Goal: Task Accomplishment & Management: Manage account settings

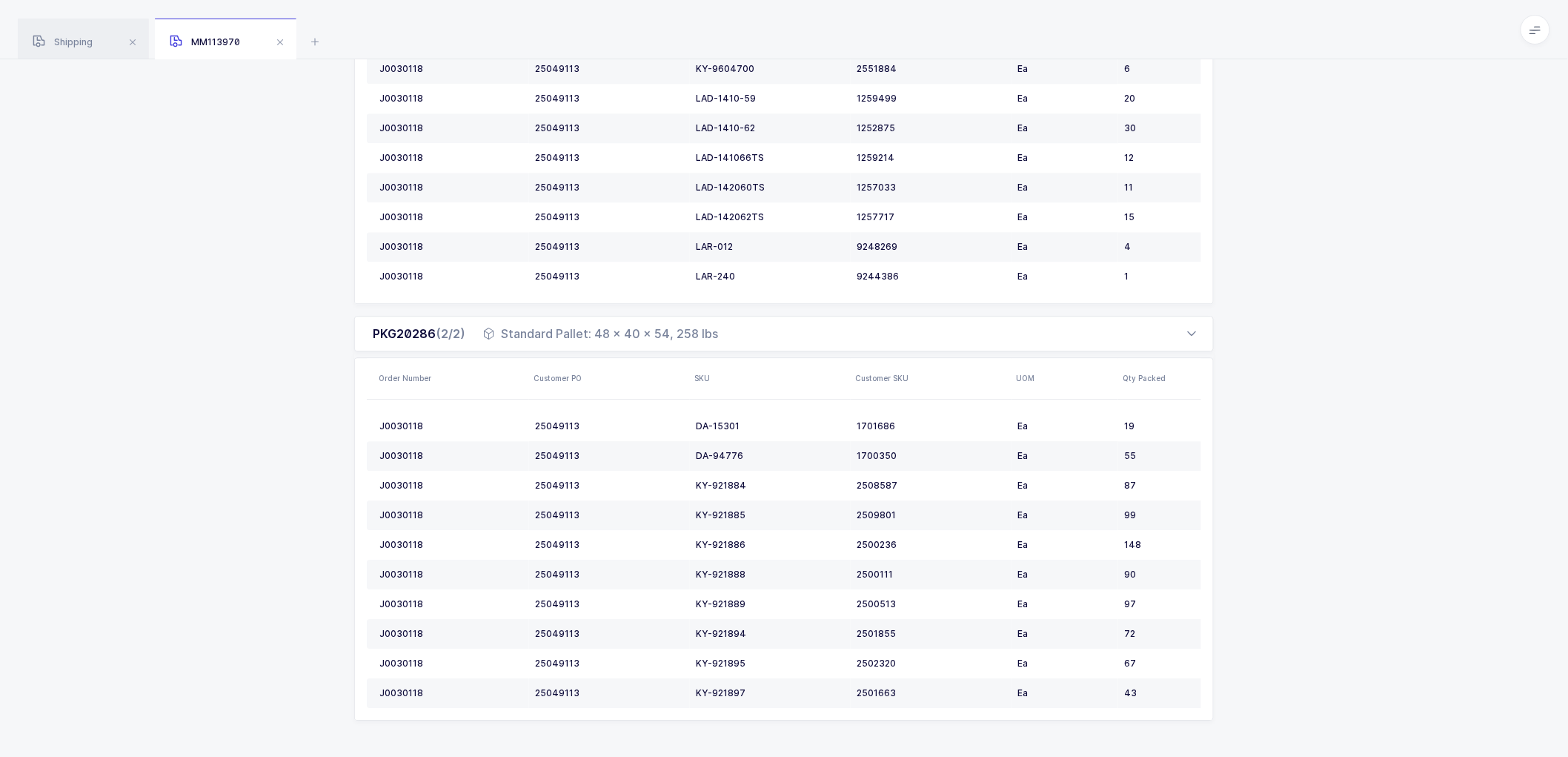
scroll to position [1569, 0]
drag, startPoint x: 63, startPoint y: 40, endPoint x: 286, endPoint y: 62, distance: 224.1
click at [64, 40] on span "Shipping" at bounding box center [63, 42] width 60 height 11
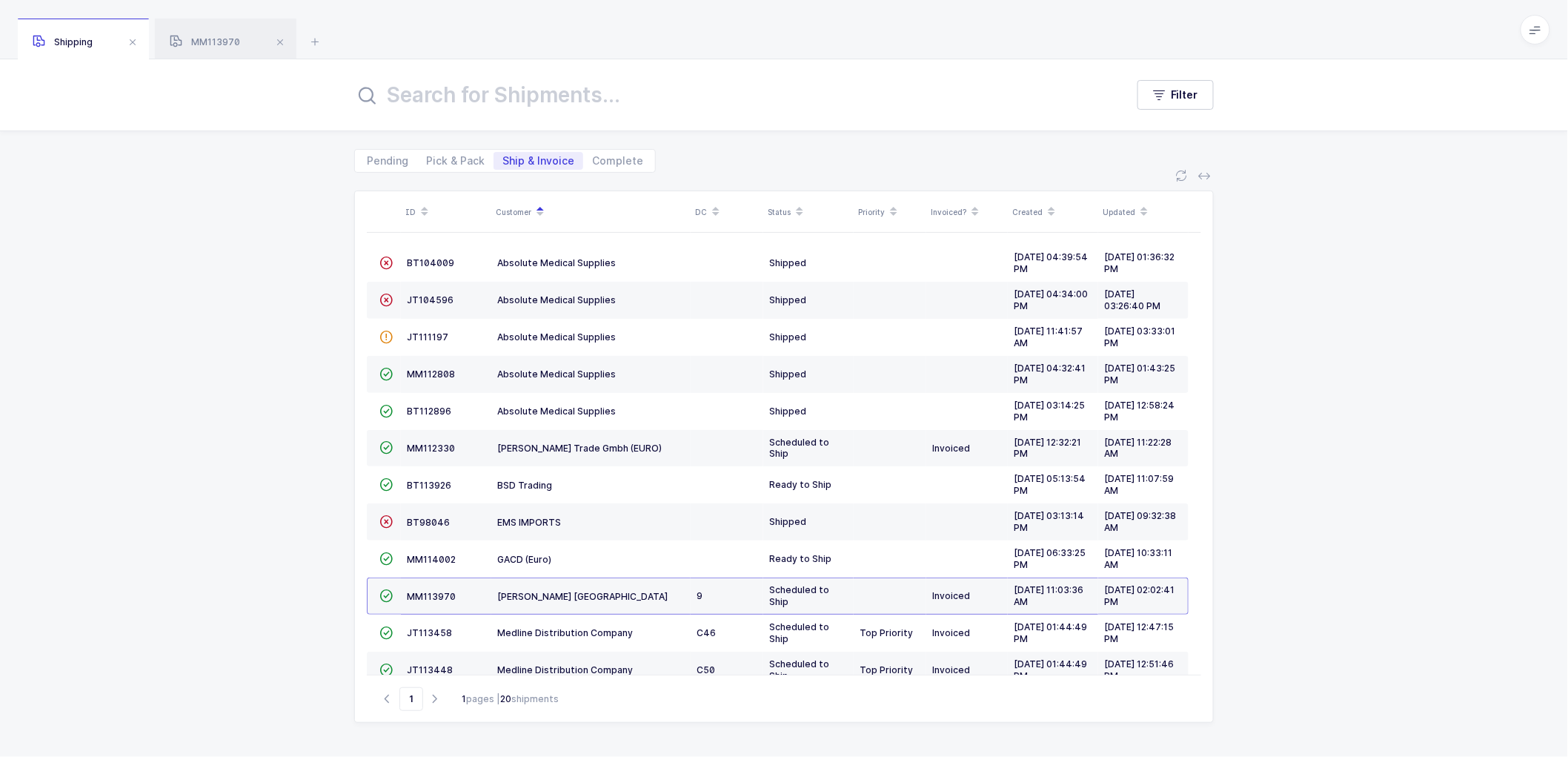
scroll to position [284, 0]
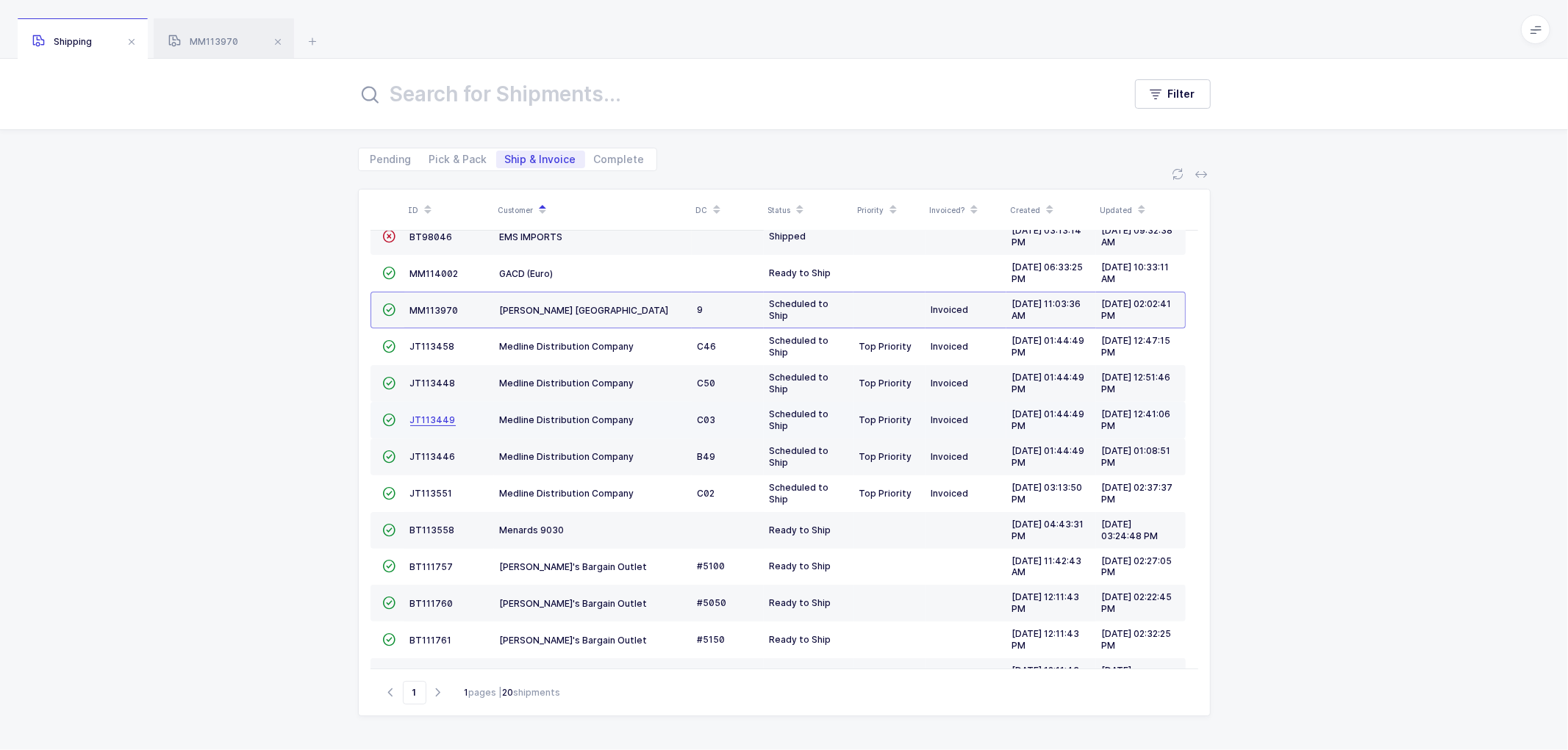
click at [427, 419] on span "JT113449" at bounding box center [433, 420] width 46 height 11
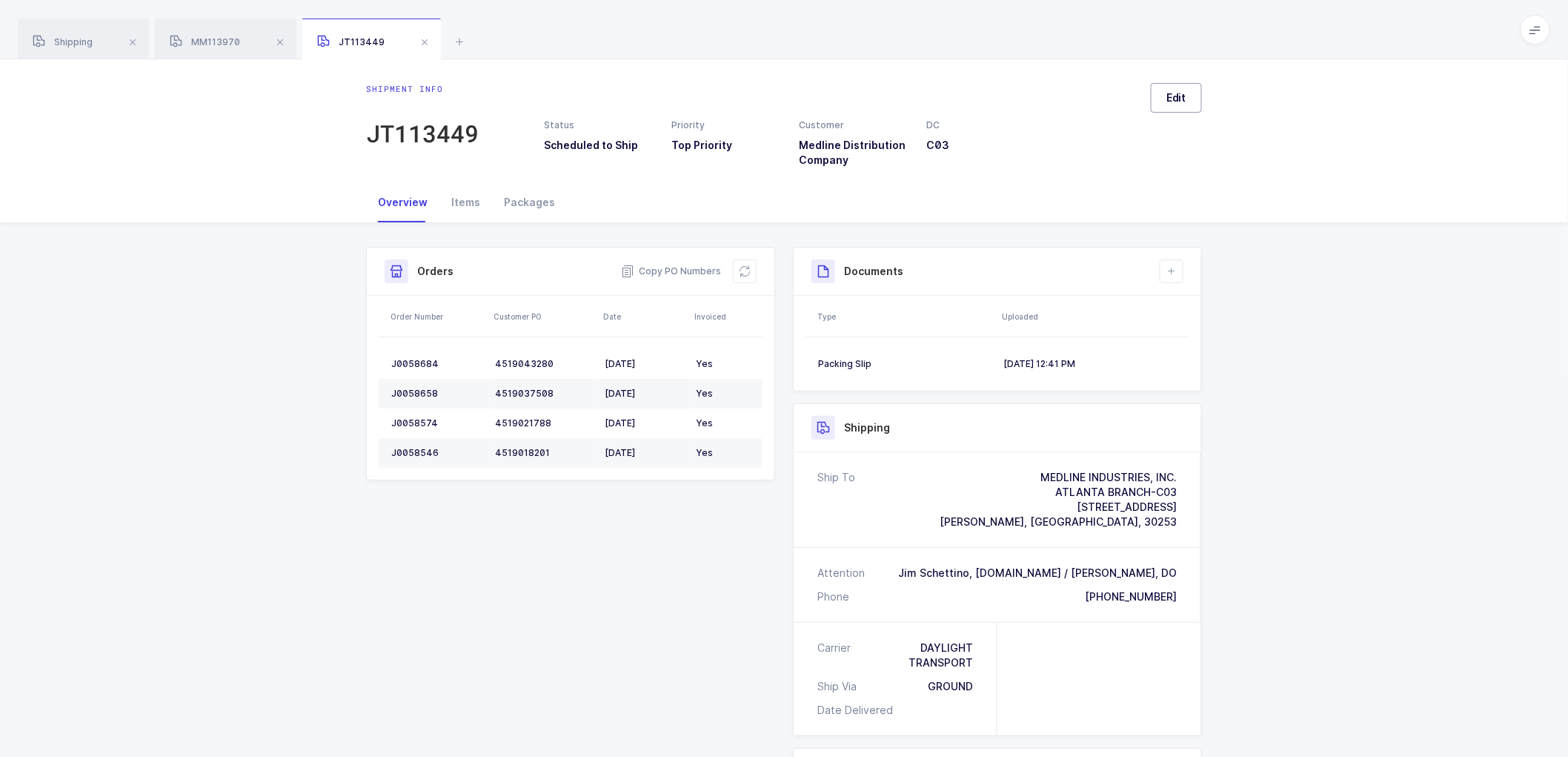
click at [1174, 107] on button "Edit" at bounding box center [1176, 98] width 51 height 30
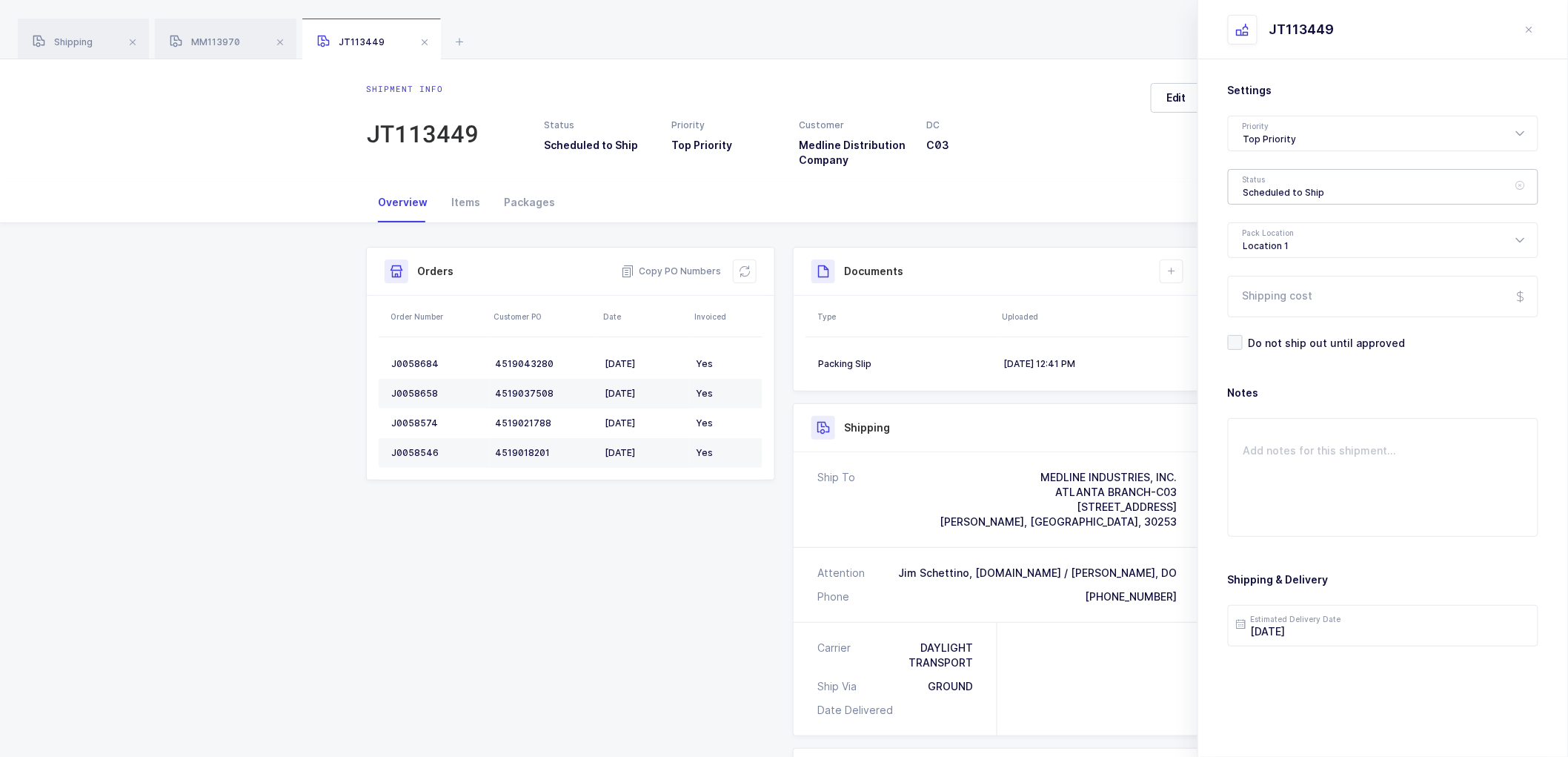
click at [1246, 180] on div "Scheduled to Ship" at bounding box center [1383, 187] width 311 height 36
click at [1272, 292] on li "Shipped" at bounding box center [1390, 301] width 310 height 23
type input "Shipped"
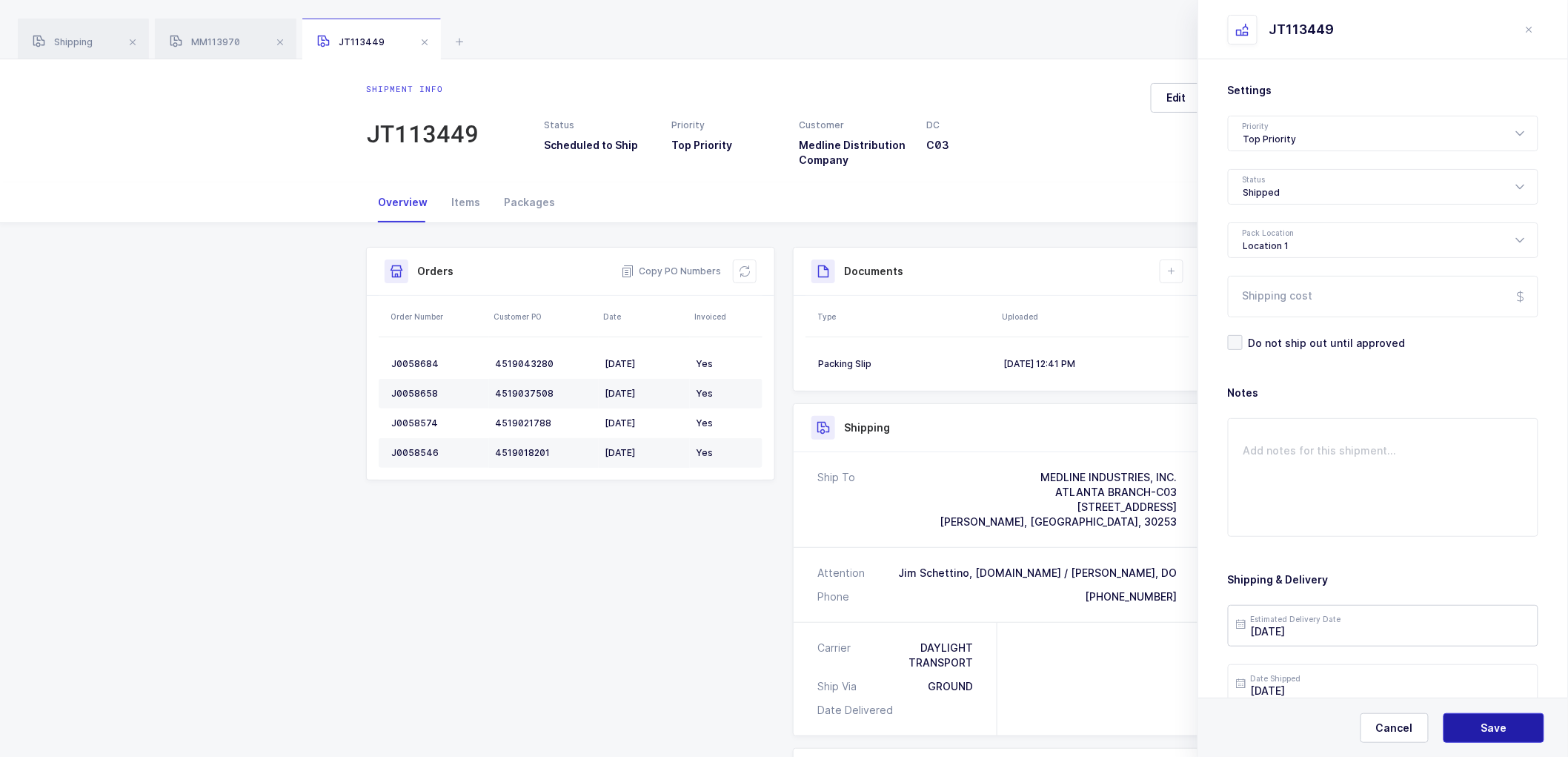
drag, startPoint x: 1485, startPoint y: 724, endPoint x: 1413, endPoint y: 609, distance: 135.7
click at [1485, 721] on span "Save" at bounding box center [1495, 728] width 26 height 15
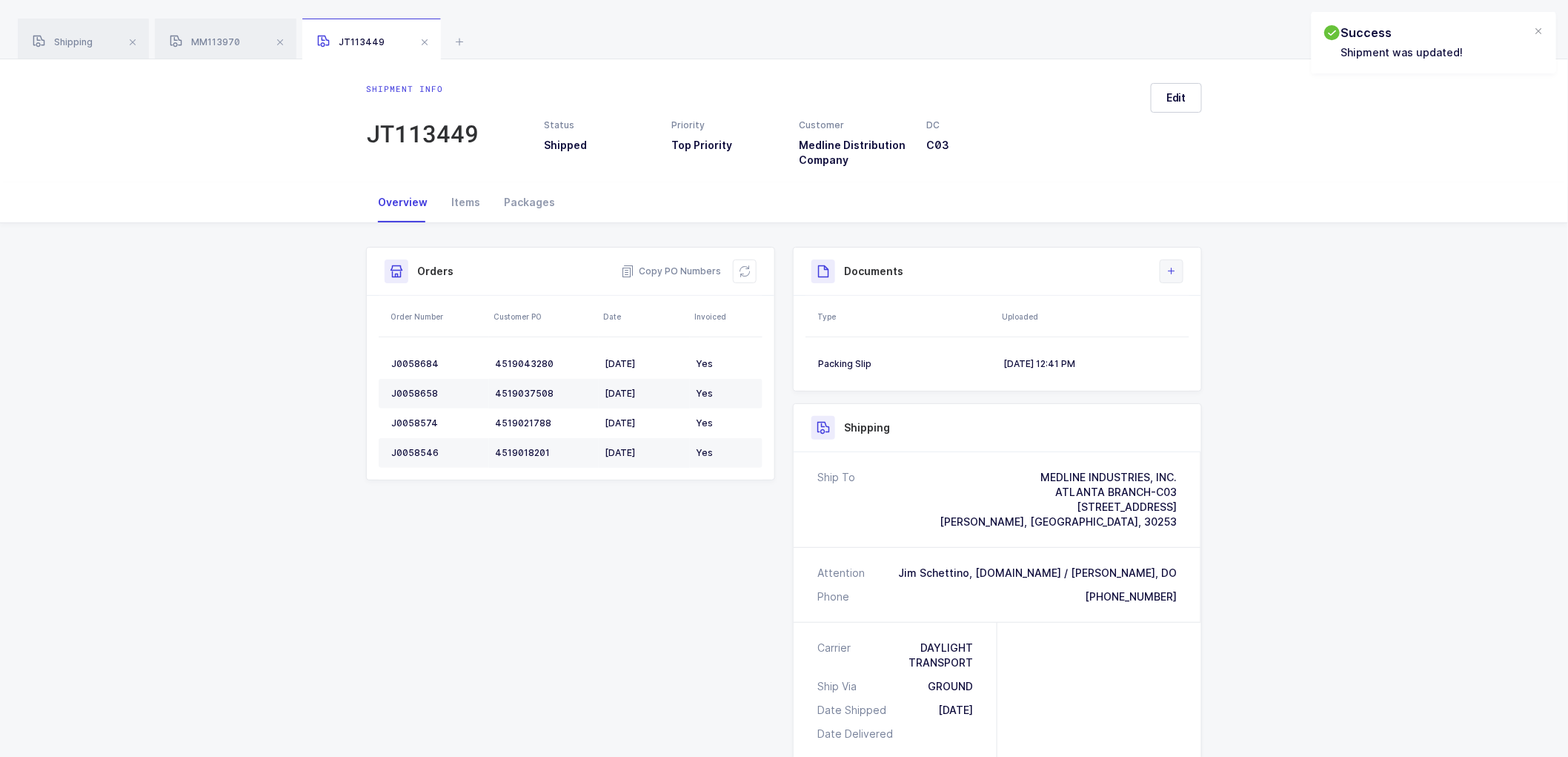
drag, startPoint x: 1170, startPoint y: 266, endPoint x: 1172, endPoint y: 276, distance: 10.2
click at [1170, 267] on icon at bounding box center [1172, 271] width 12 height 12
click at [1207, 336] on li "Upload Document" at bounding box center [1222, 337] width 111 height 23
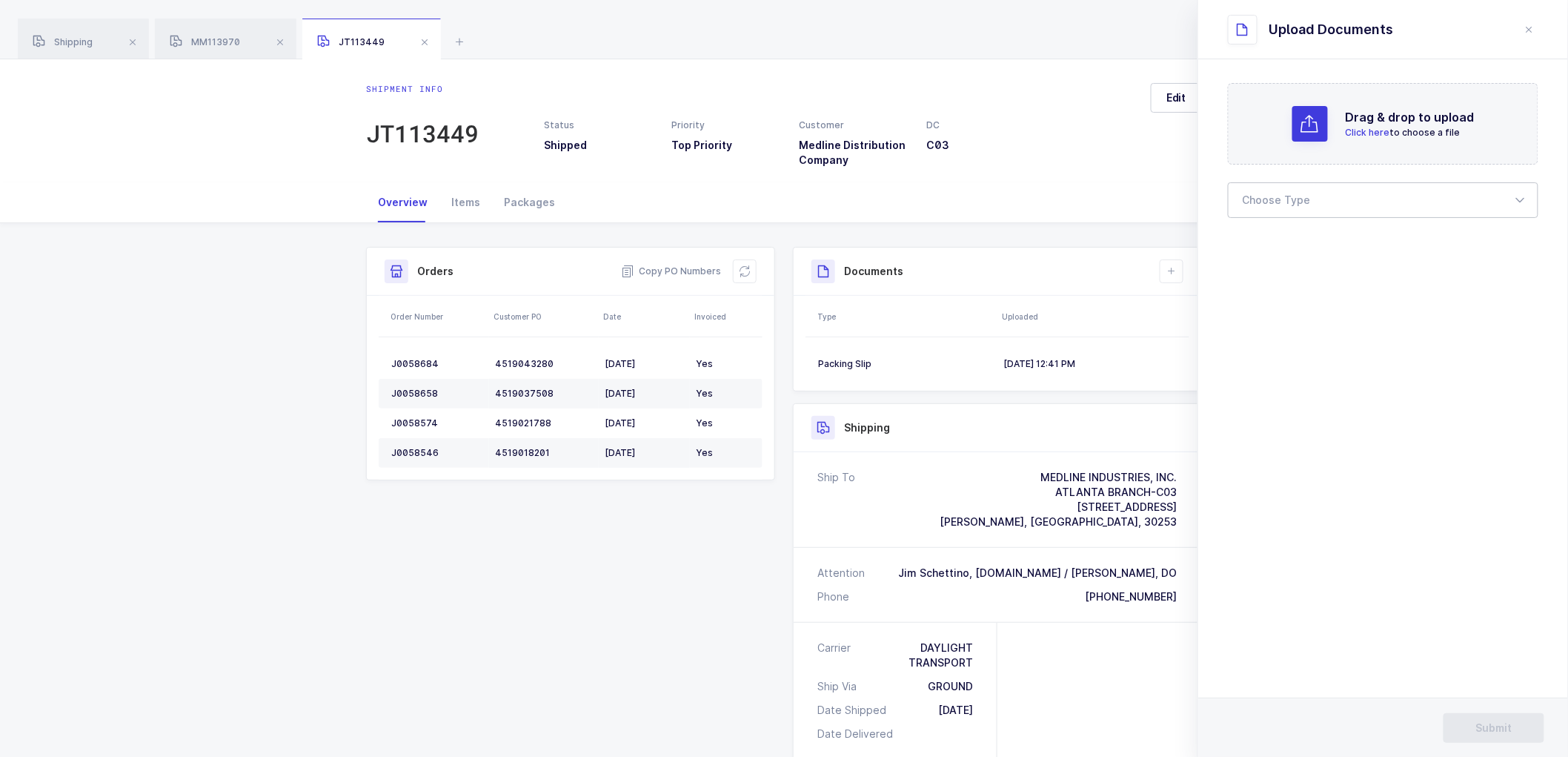
drag, startPoint x: 1343, startPoint y: 187, endPoint x: 1307, endPoint y: 230, distance: 56.1
click at [1343, 189] on div at bounding box center [1383, 200] width 311 height 36
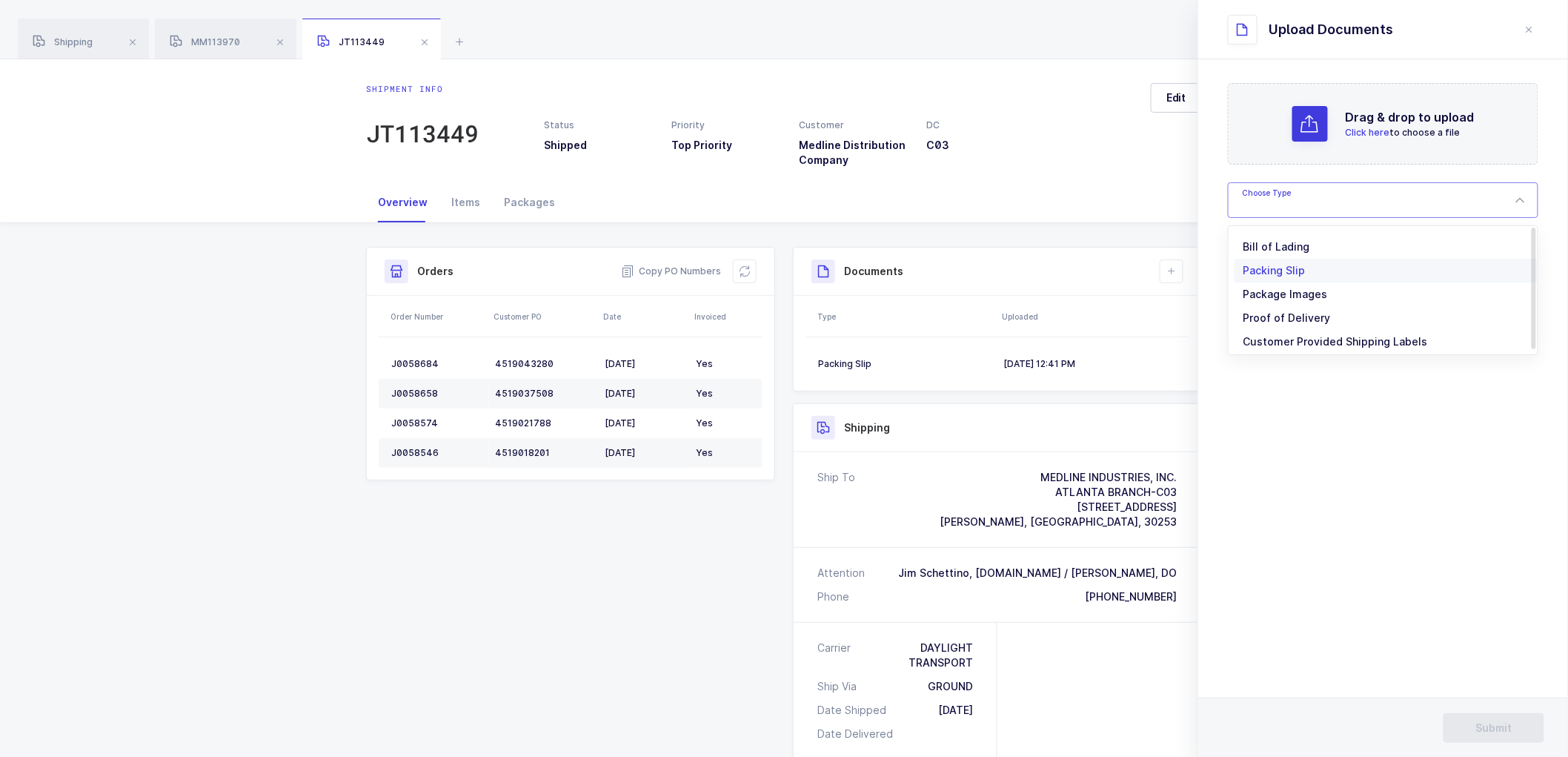
drag, startPoint x: 1284, startPoint y: 235, endPoint x: 1293, endPoint y: 258, distance: 24.7
click at [1284, 236] on li "Bill of Lading" at bounding box center [1390, 246] width 310 height 23
type input "Bill of Lading"
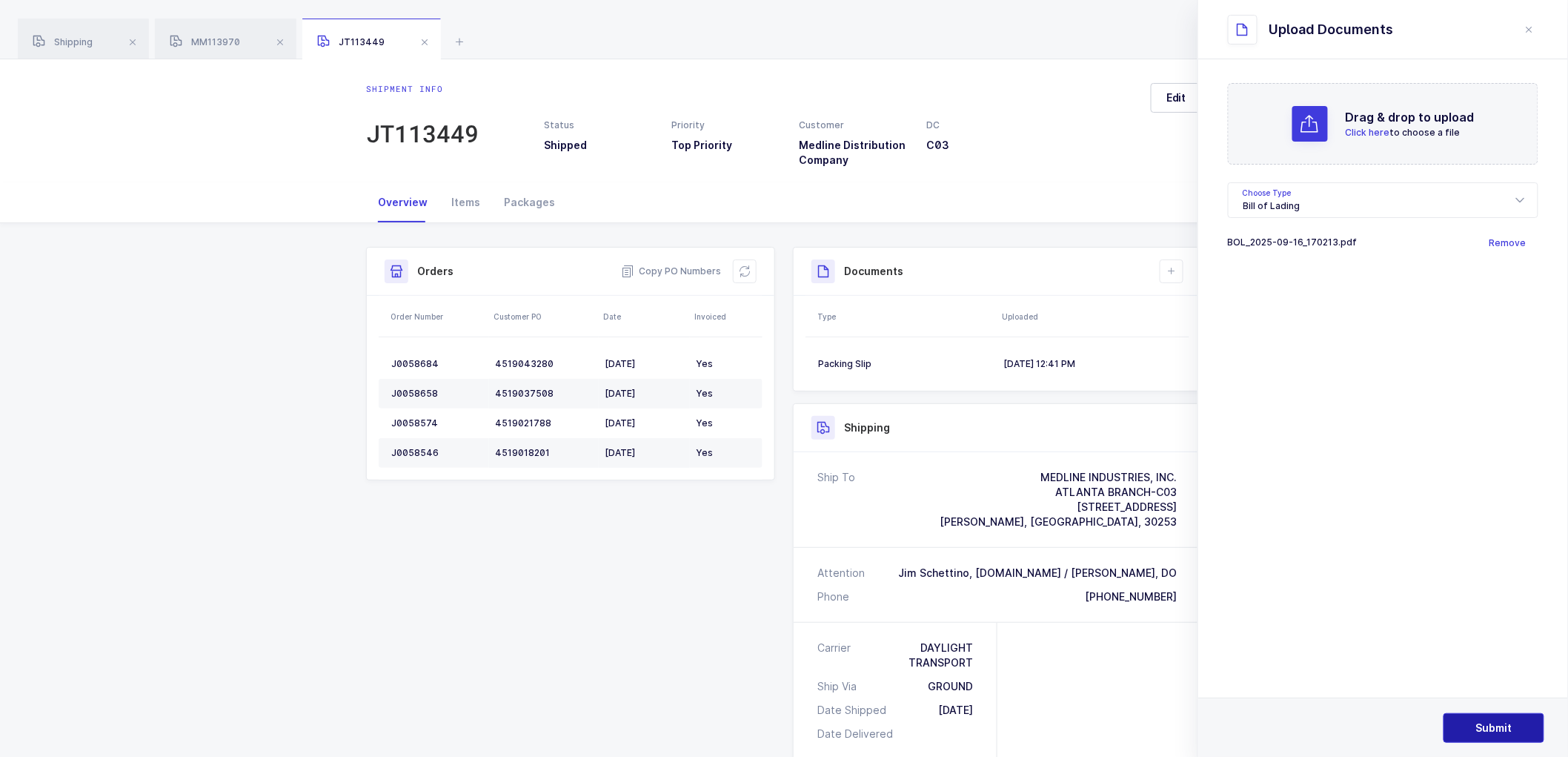
click at [1487, 716] on button "Submit" at bounding box center [1494, 728] width 100 height 30
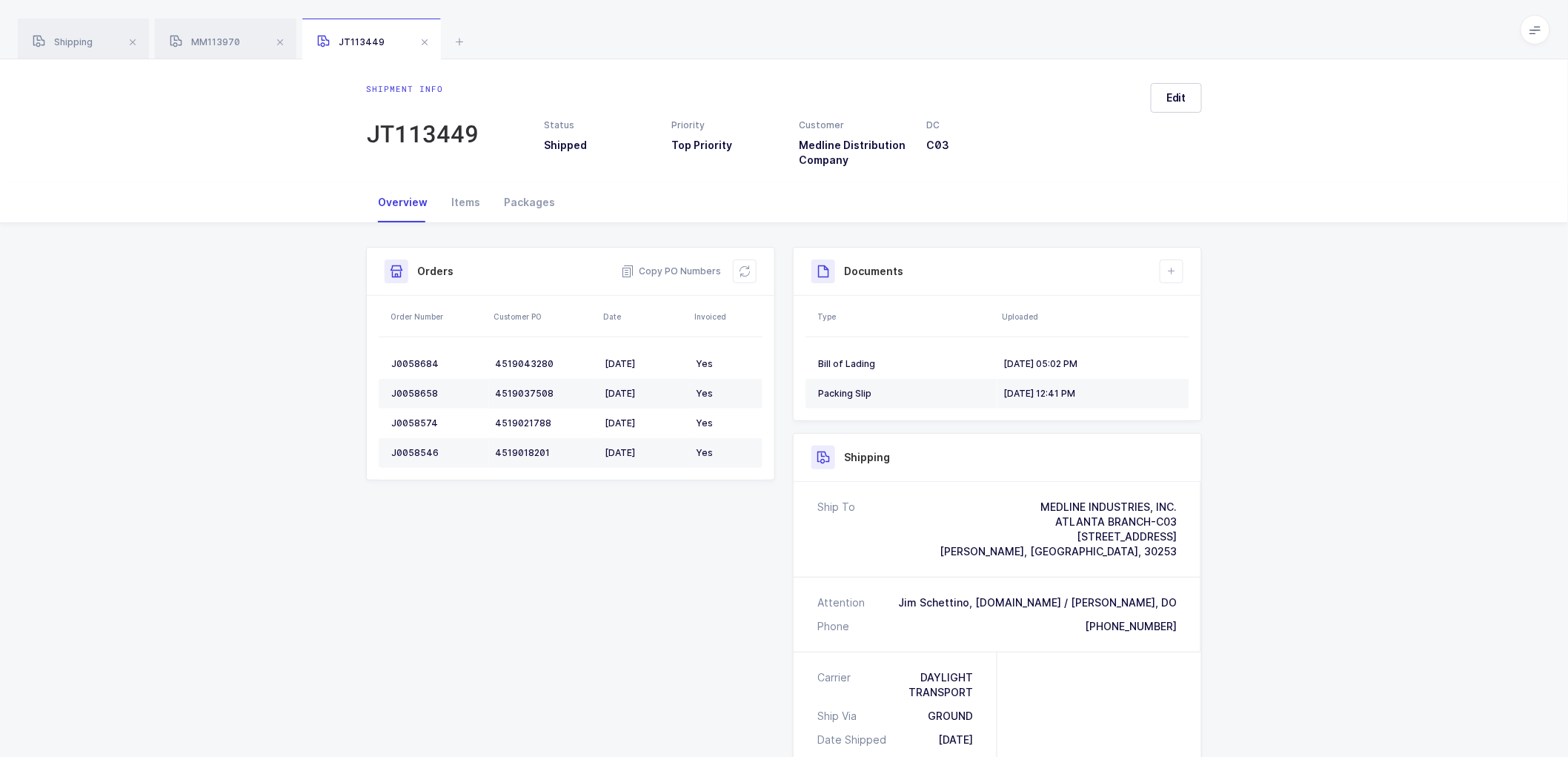
click at [1342, 391] on div "Shipment Info Shipment Number JT113449 Status Shipped Priority Top Priority Cus…" at bounding box center [784, 638] width 1568 height 829
click at [56, 34] on div "Shipping" at bounding box center [84, 39] width 131 height 41
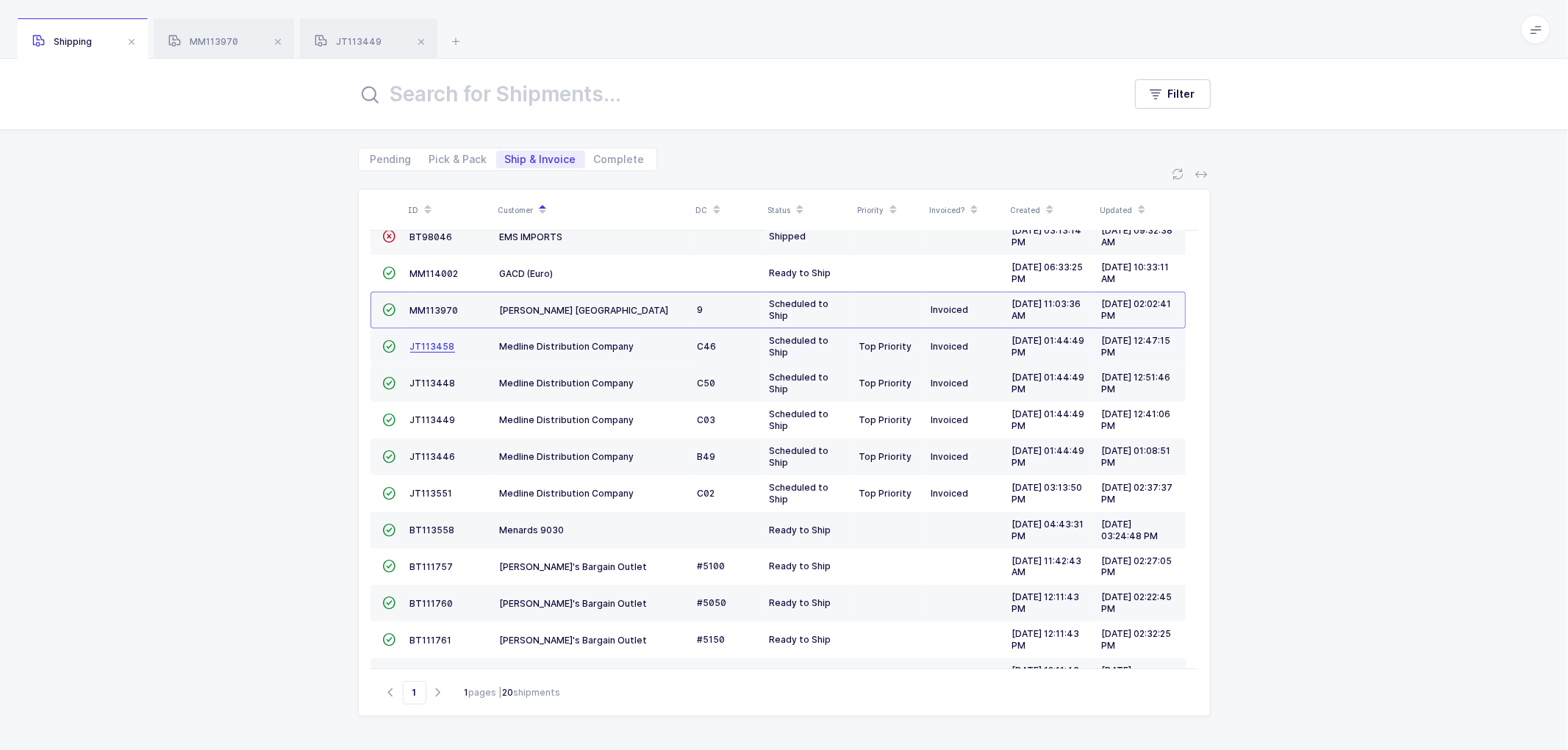
click at [431, 349] on span "JT113458" at bounding box center [433, 346] width 45 height 11
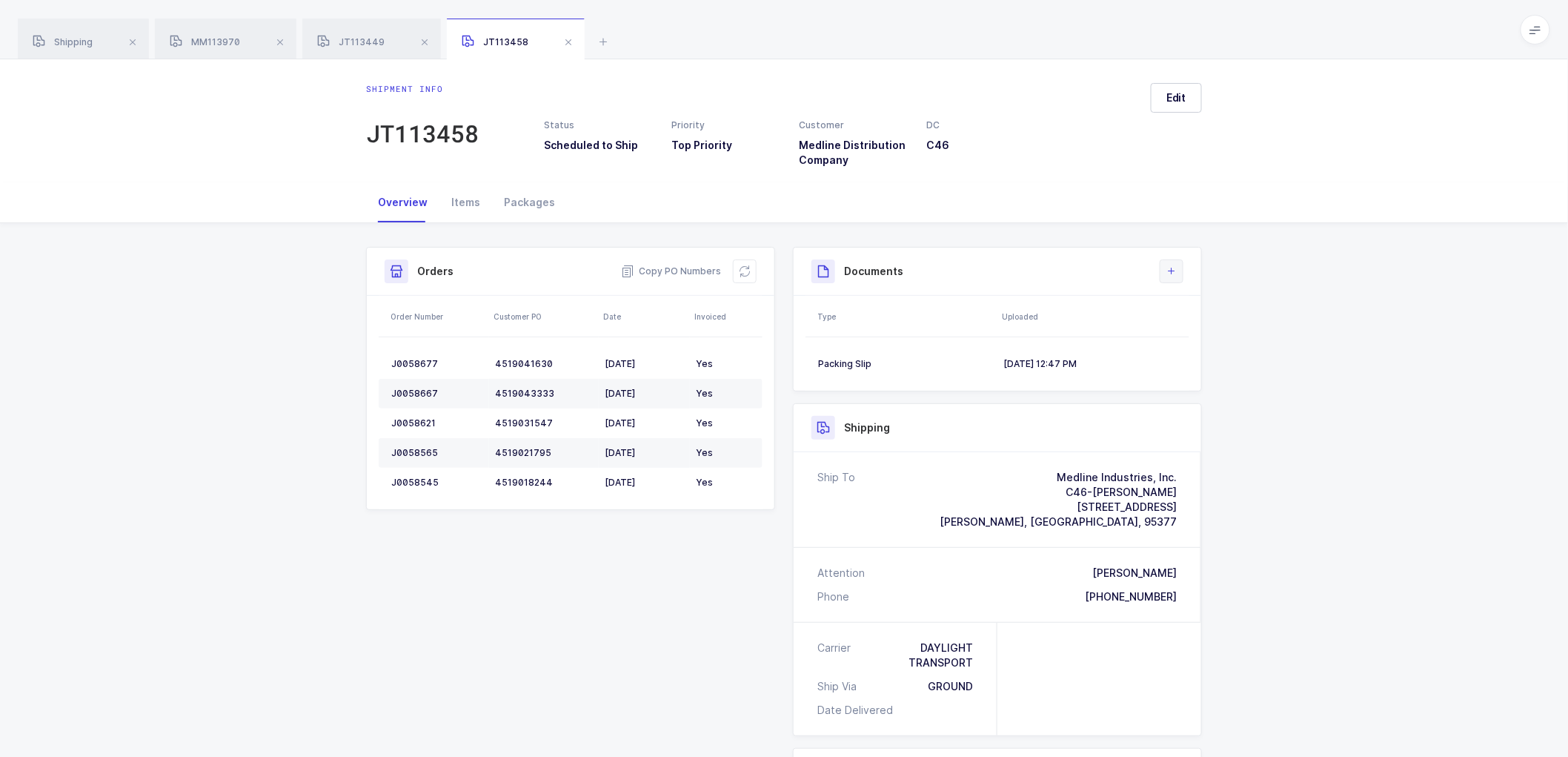
click at [1171, 264] on button at bounding box center [1171, 270] width 23 height 23
click at [1204, 333] on li "Upload Document" at bounding box center [1222, 337] width 111 height 23
click at [1180, 99] on span "Edit" at bounding box center [1176, 98] width 20 height 15
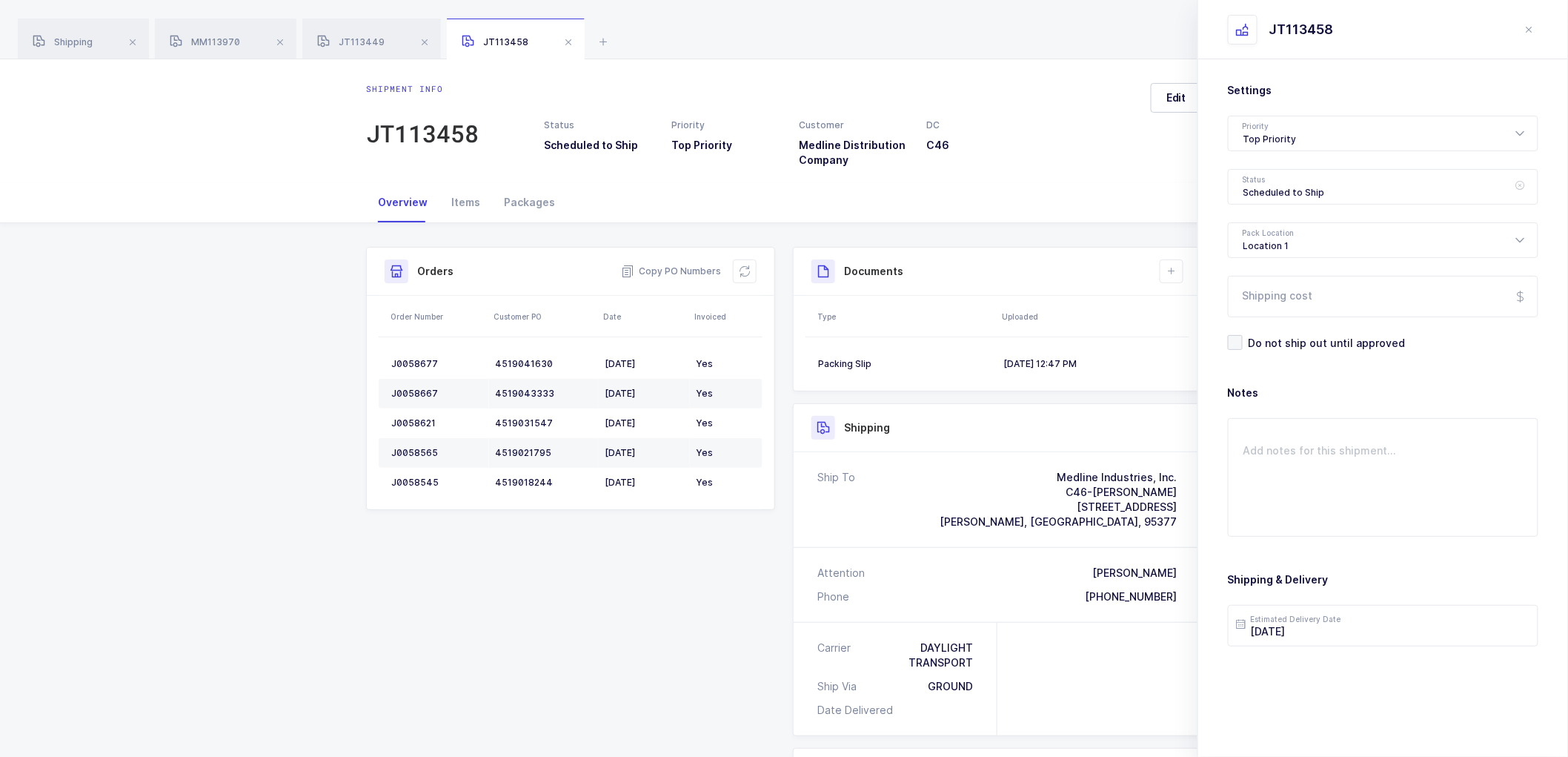
drag, startPoint x: 1286, startPoint y: 189, endPoint x: 1286, endPoint y: 209, distance: 20.0
click at [1286, 189] on div "Scheduled to Ship" at bounding box center [1383, 187] width 311 height 36
click at [1257, 294] on span "Shipped" at bounding box center [1265, 300] width 42 height 12
type input "Shipped"
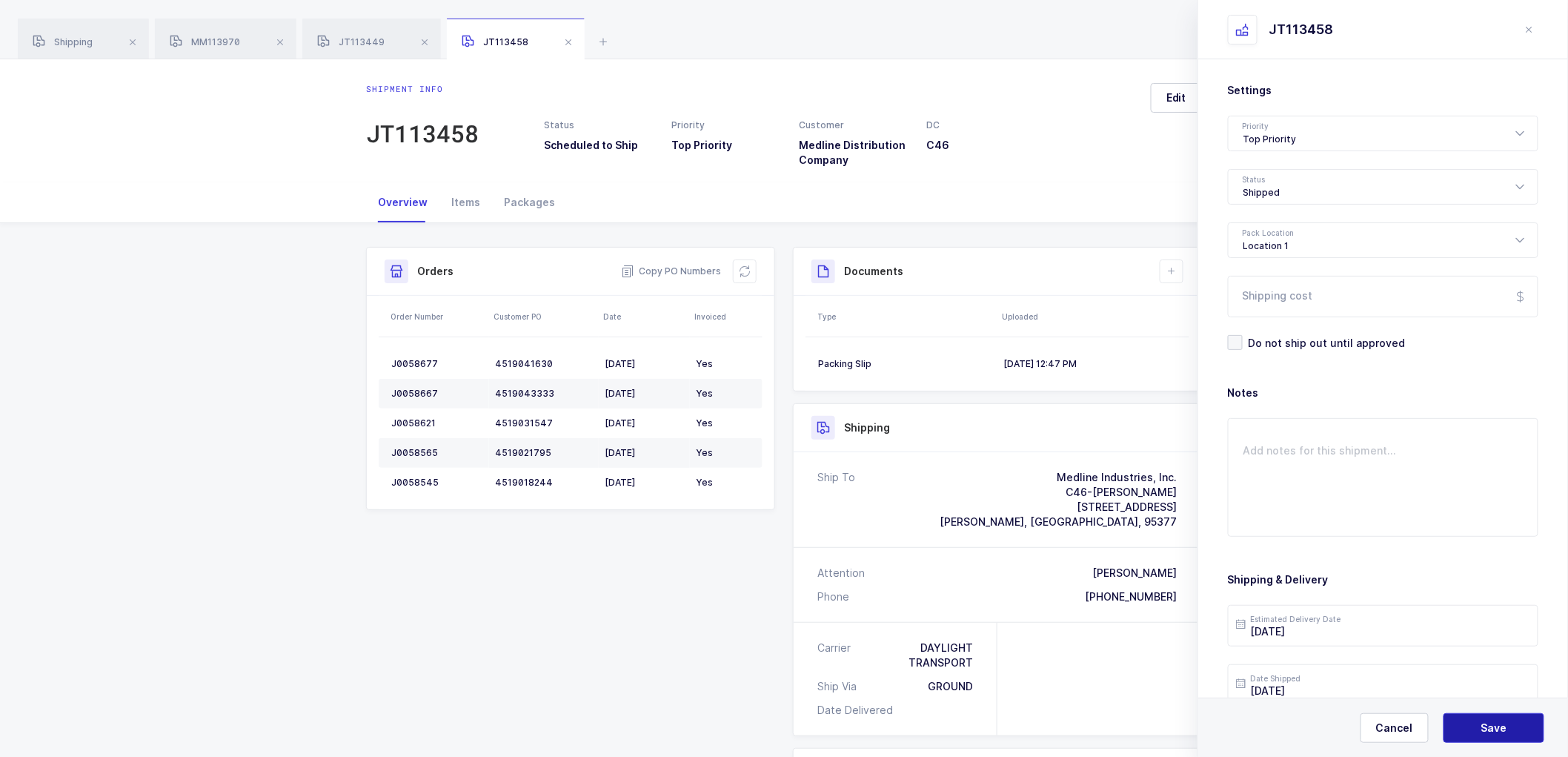
click at [1501, 731] on span "Save" at bounding box center [1495, 728] width 26 height 15
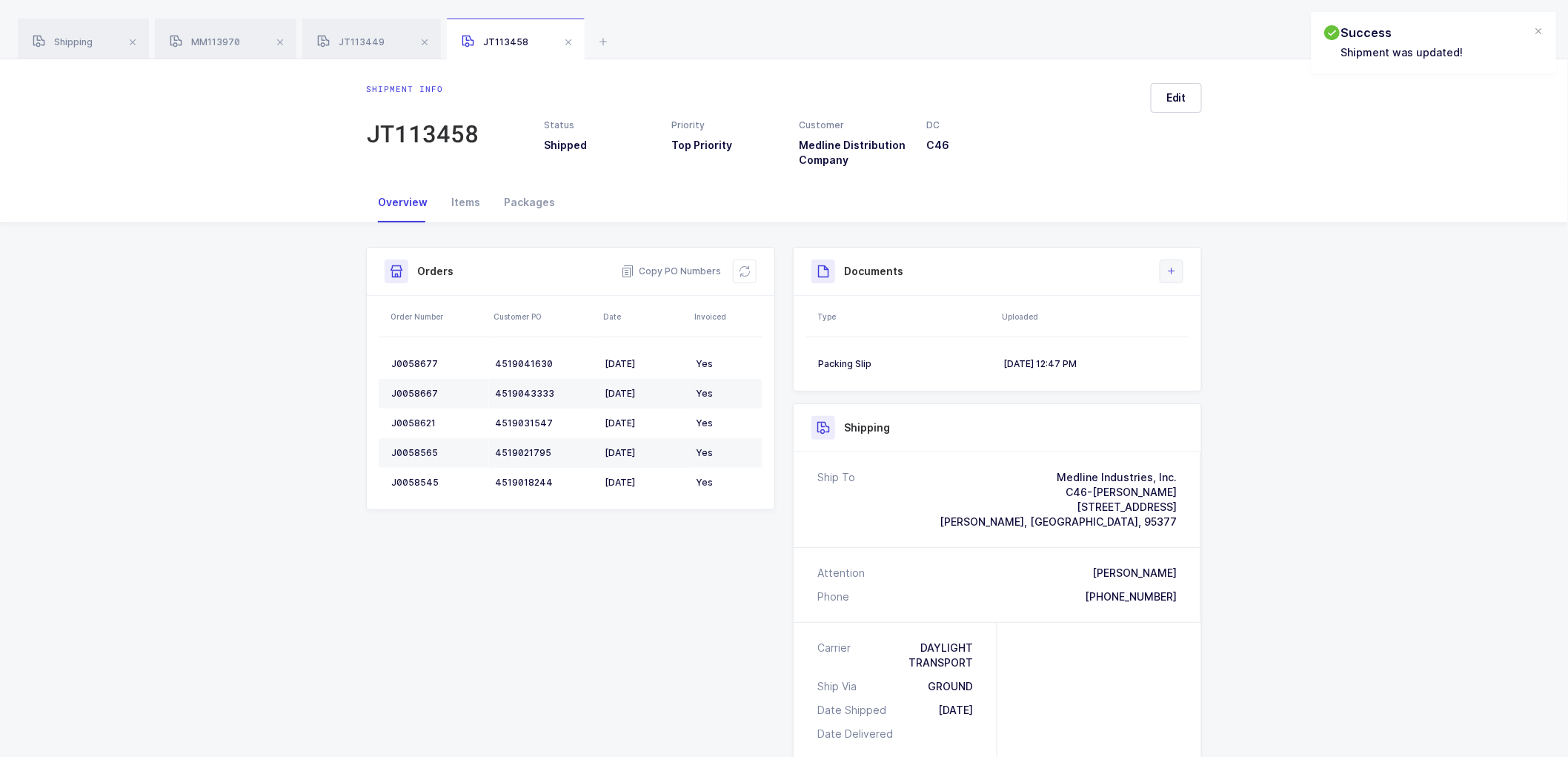
click at [1169, 274] on icon at bounding box center [1172, 271] width 12 height 12
click at [1203, 332] on li "Upload Document" at bounding box center [1222, 337] width 111 height 23
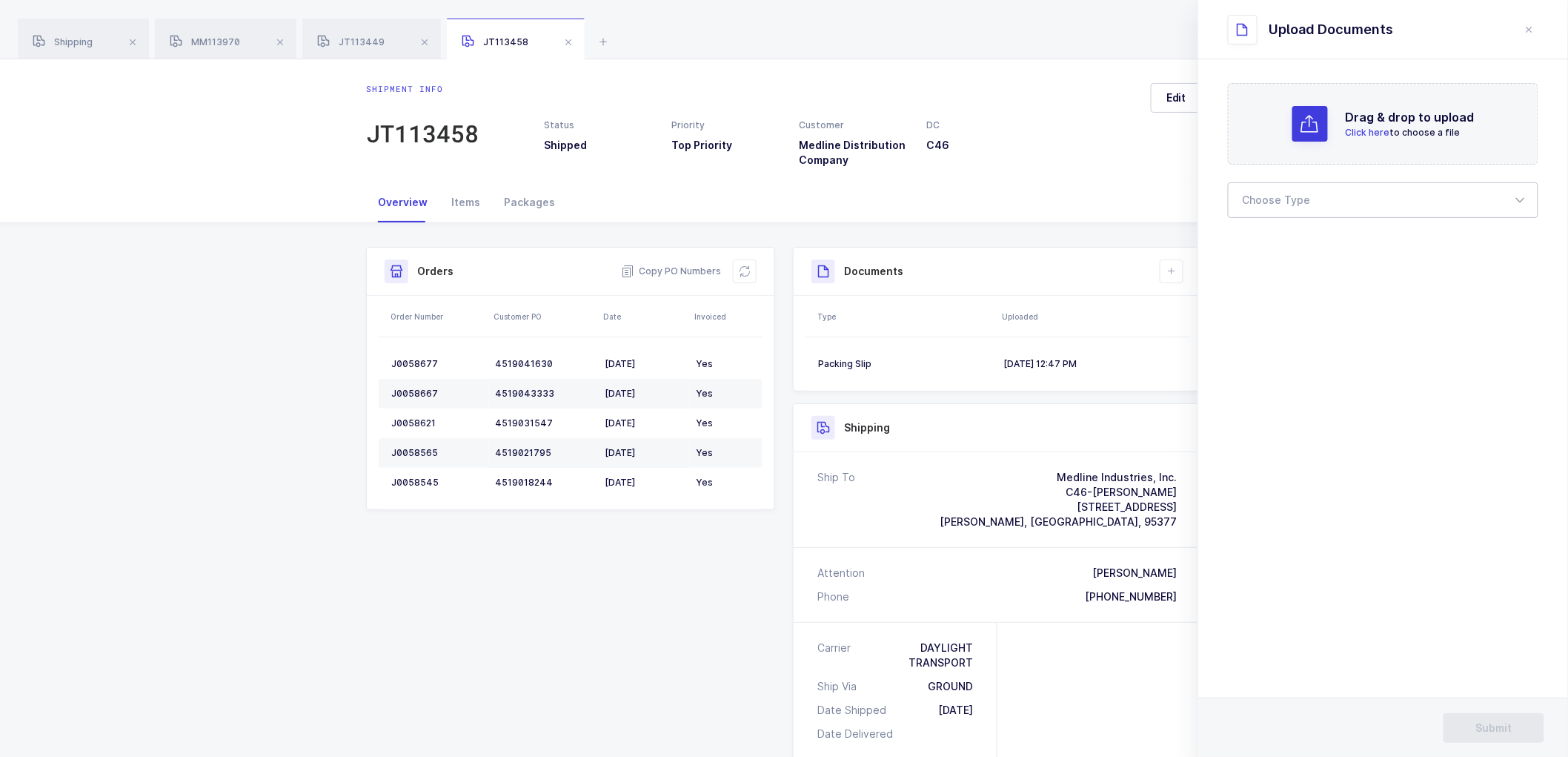
drag, startPoint x: 1252, startPoint y: 200, endPoint x: 1272, endPoint y: 239, distance: 43.8
click at [1252, 201] on div at bounding box center [1383, 200] width 311 height 36
click at [1273, 240] on span "Bill of Lading" at bounding box center [1277, 246] width 67 height 12
type input "Bill of Lading"
click at [1487, 720] on span "Submit" at bounding box center [1495, 728] width 37 height 15
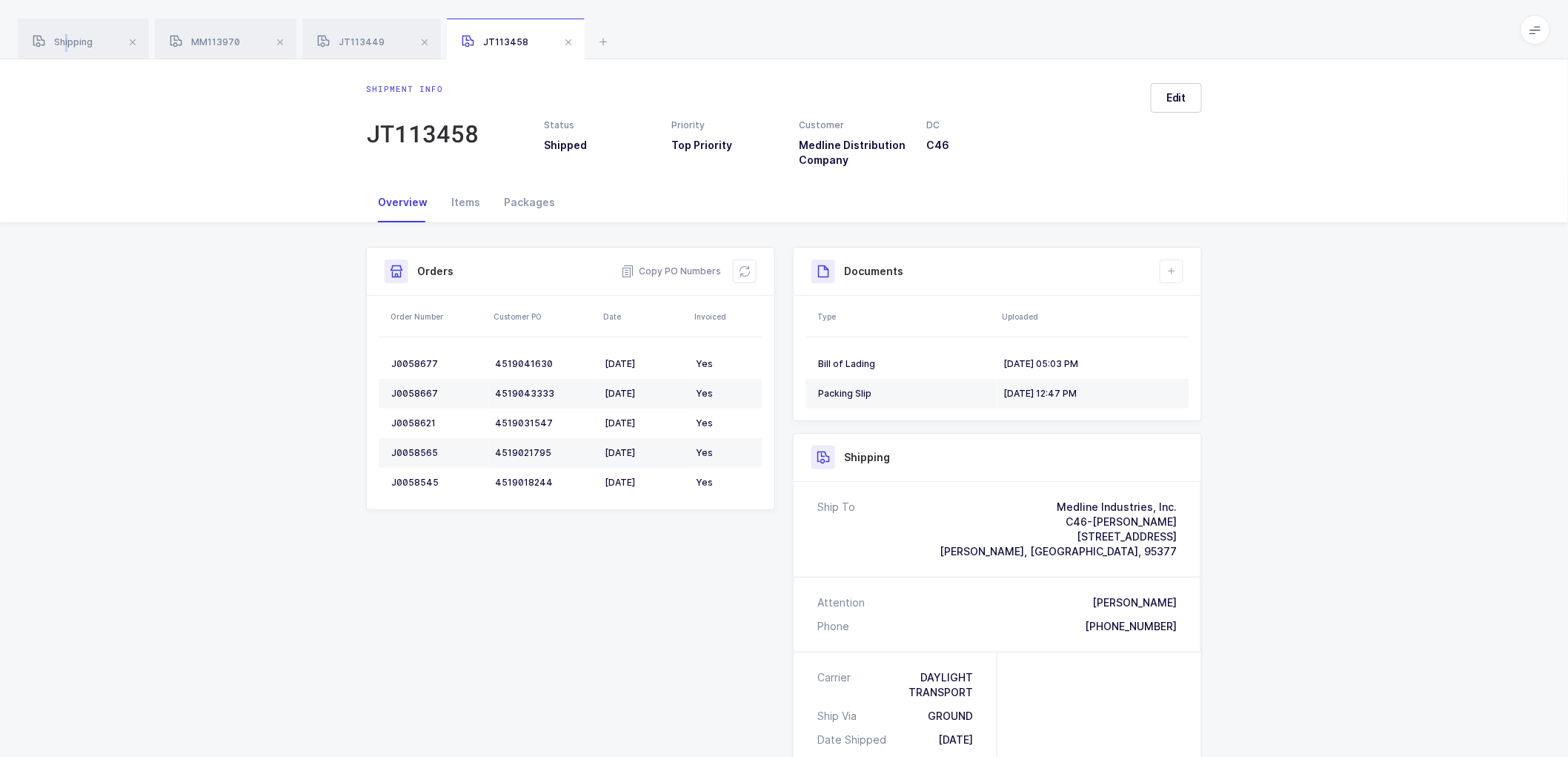
drag, startPoint x: 65, startPoint y: 32, endPoint x: 217, endPoint y: 102, distance: 167.3
click at [72, 35] on div "Shipping" at bounding box center [84, 39] width 131 height 41
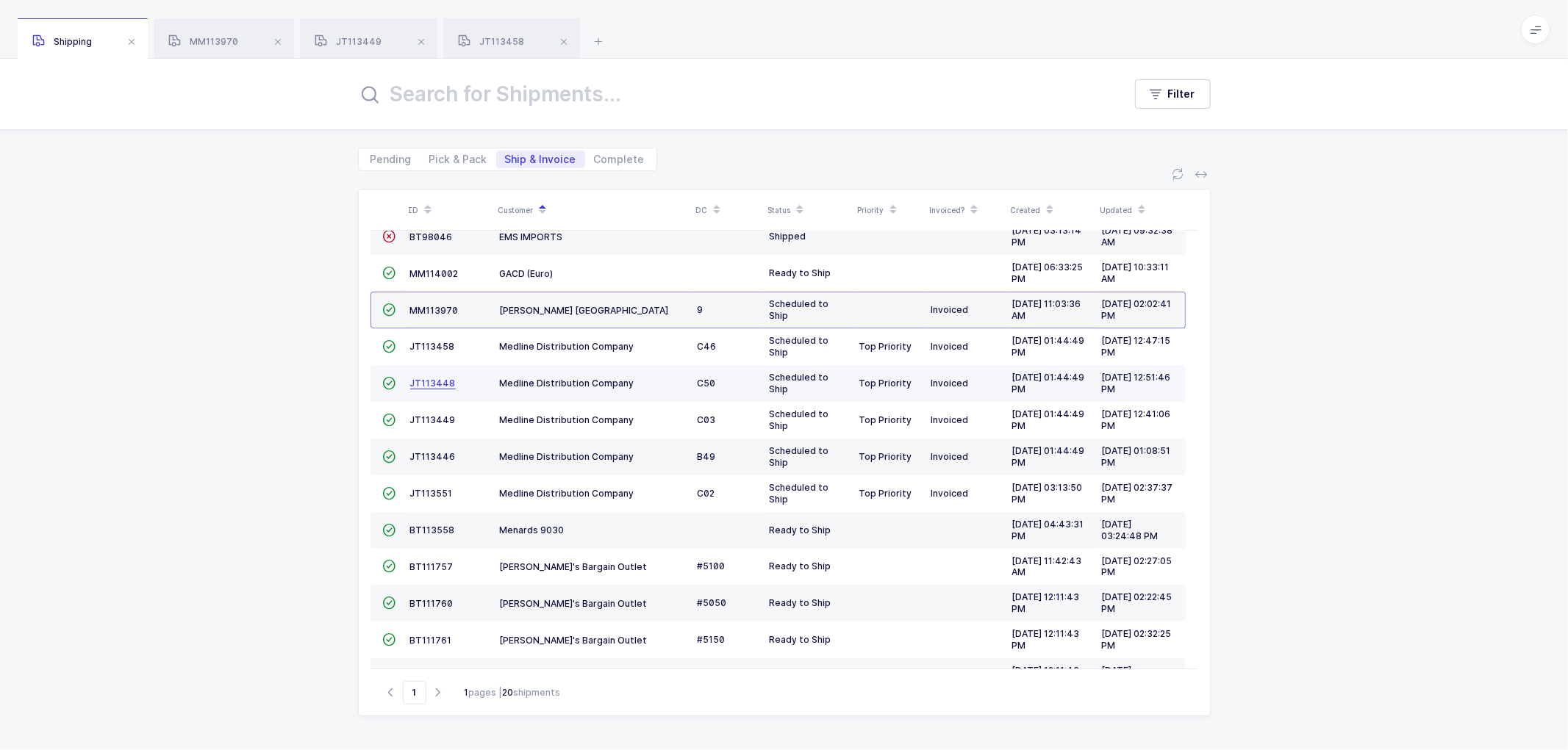
click at [427, 381] on span "JT113448" at bounding box center [433, 383] width 46 height 11
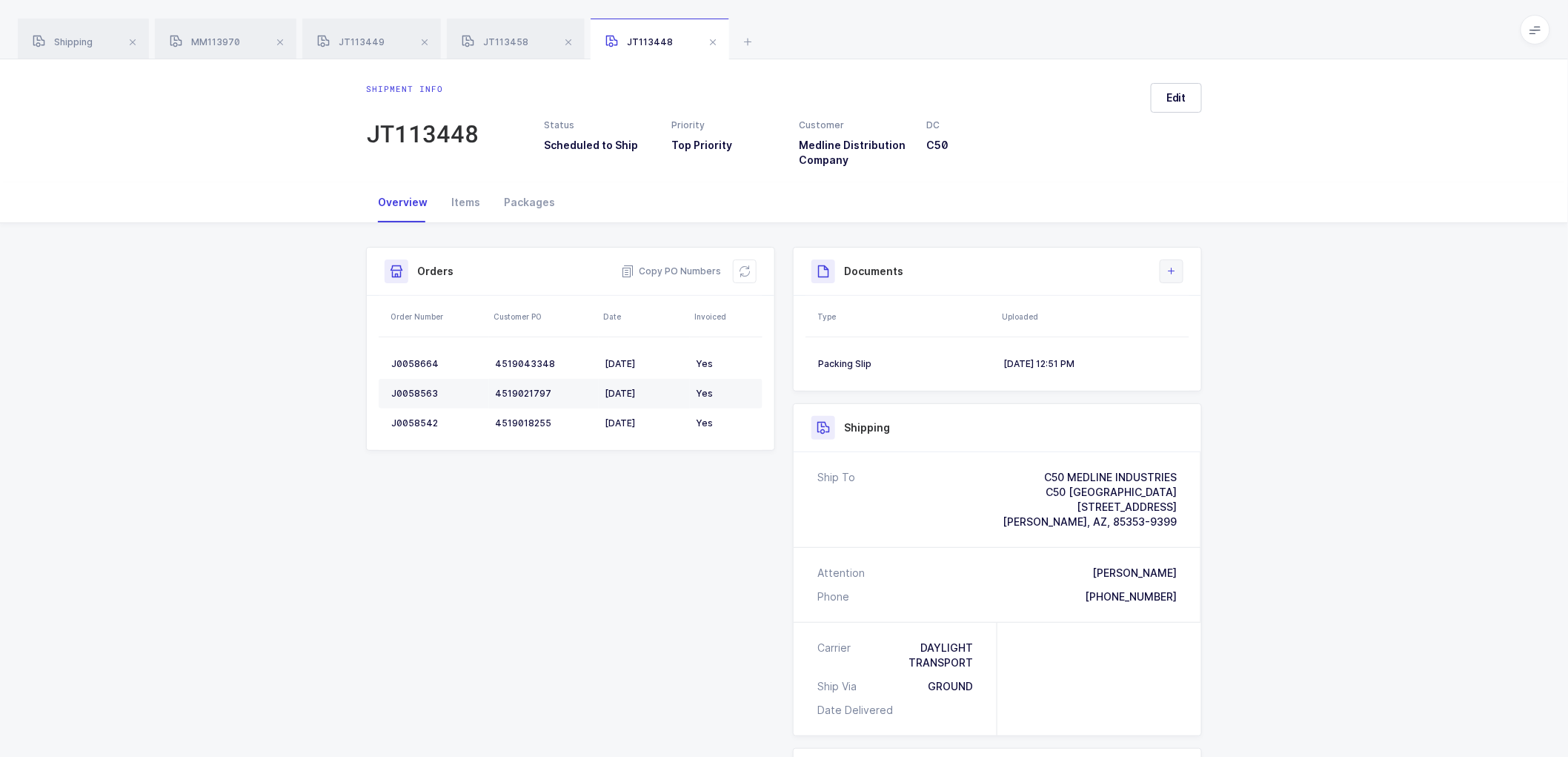
click at [1173, 275] on icon at bounding box center [1172, 271] width 12 height 12
click at [1168, 79] on div "Shipment info JT113448 Status Scheduled to Ship Priority Top Priority Customer …" at bounding box center [784, 120] width 1568 height 123
drag, startPoint x: 1180, startPoint y: 94, endPoint x: 1187, endPoint y: 98, distance: 8.1
click at [1180, 93] on span "Edit" at bounding box center [1176, 98] width 20 height 15
click at [1300, 178] on div "Scheduled to Ship" at bounding box center [1383, 187] width 311 height 36
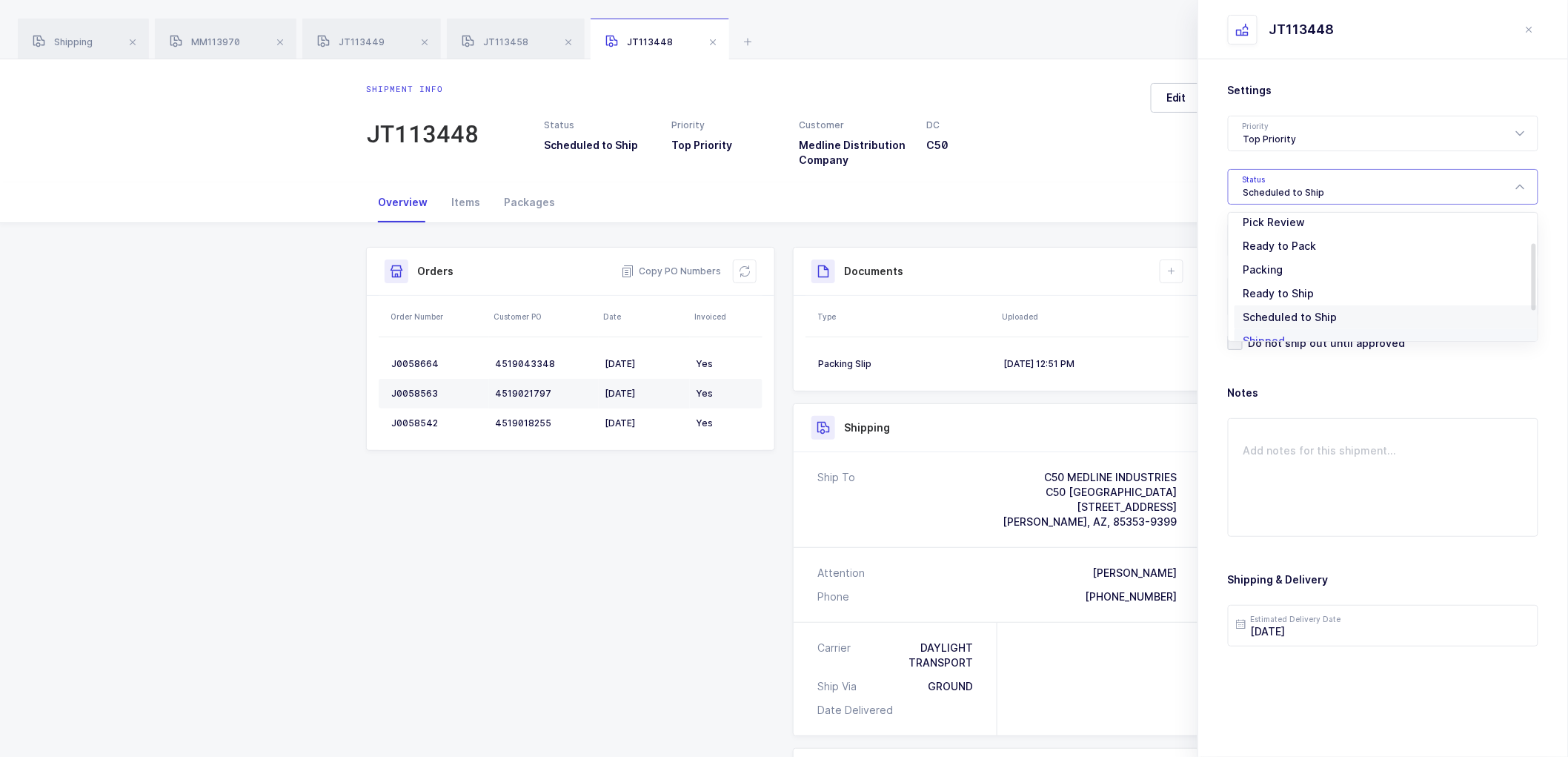
scroll to position [122, 0]
click at [1252, 301] on span "Shipped" at bounding box center [1265, 300] width 42 height 12
type input "Shipped"
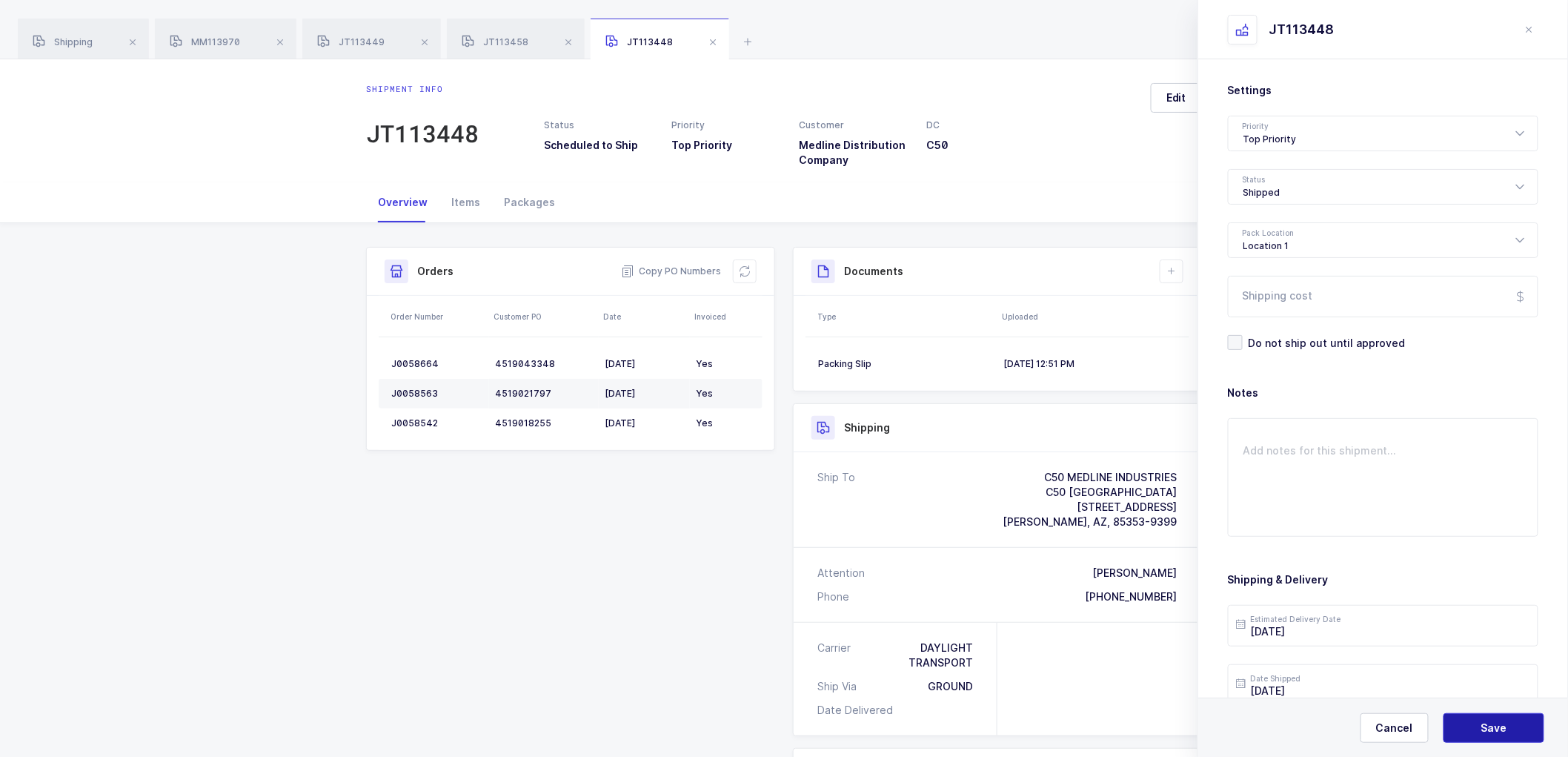
click at [1509, 722] on button "Save" at bounding box center [1494, 728] width 100 height 30
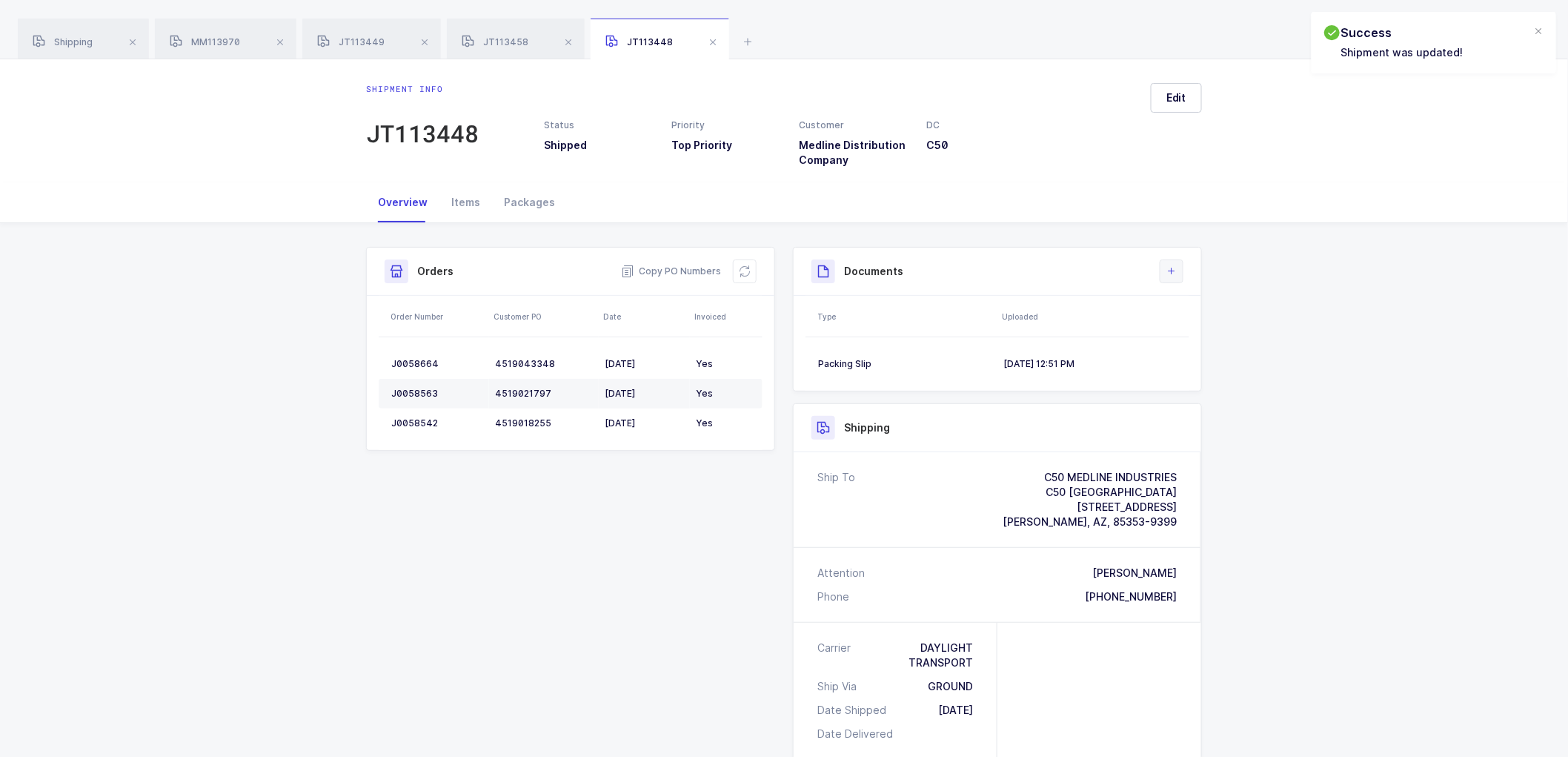
click at [1176, 266] on icon at bounding box center [1172, 271] width 12 height 12
drag, startPoint x: 1194, startPoint y: 339, endPoint x: 1195, endPoint y: 323, distance: 16.0
click at [1194, 338] on li "Upload Document" at bounding box center [1222, 337] width 111 height 23
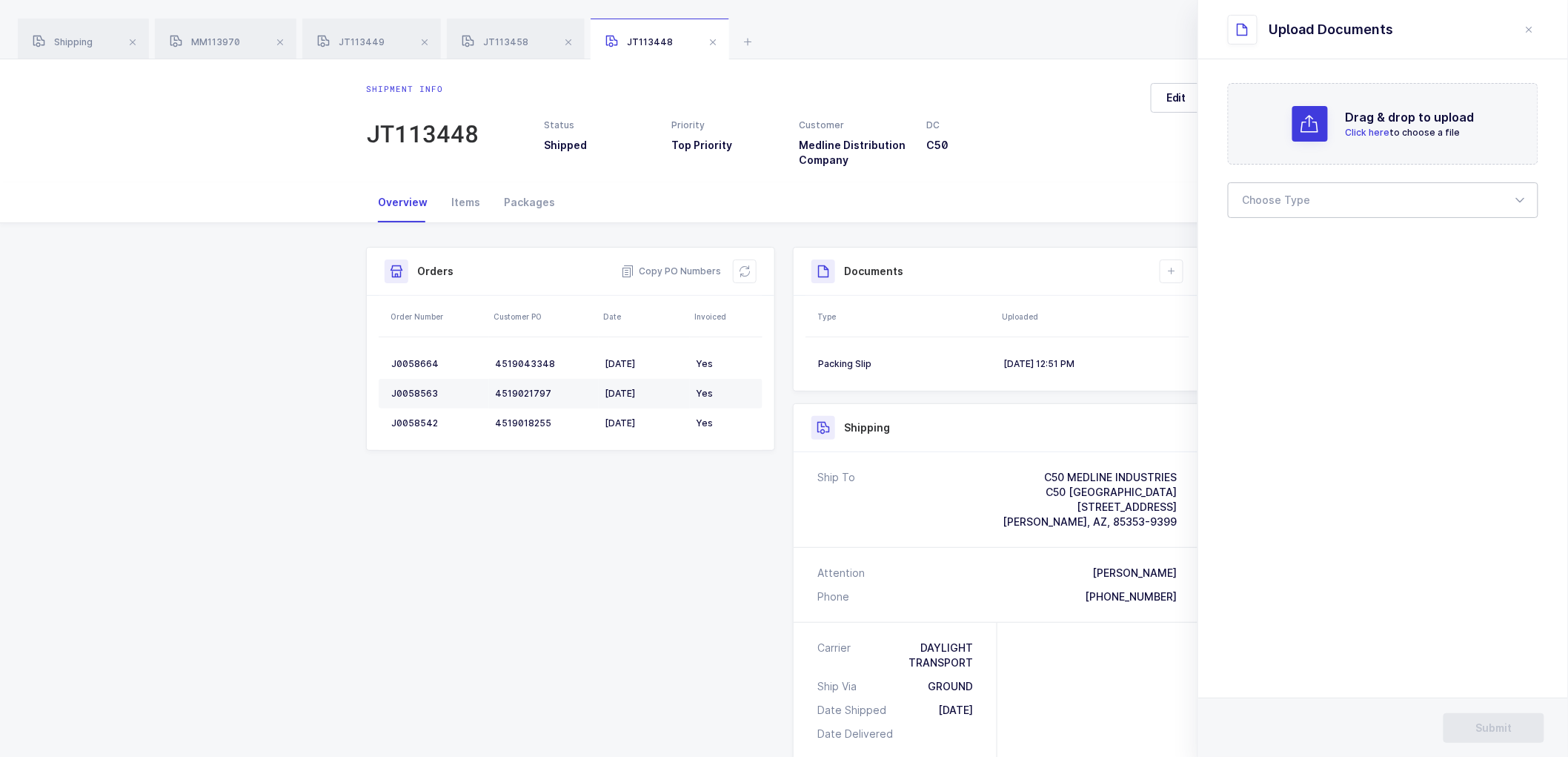
click at [1246, 197] on div at bounding box center [1383, 200] width 311 height 36
click at [1272, 243] on span "Bill of Lading" at bounding box center [1277, 246] width 67 height 12
type input "Bill of Lading"
click at [1476, 717] on button "Submit" at bounding box center [1494, 728] width 100 height 30
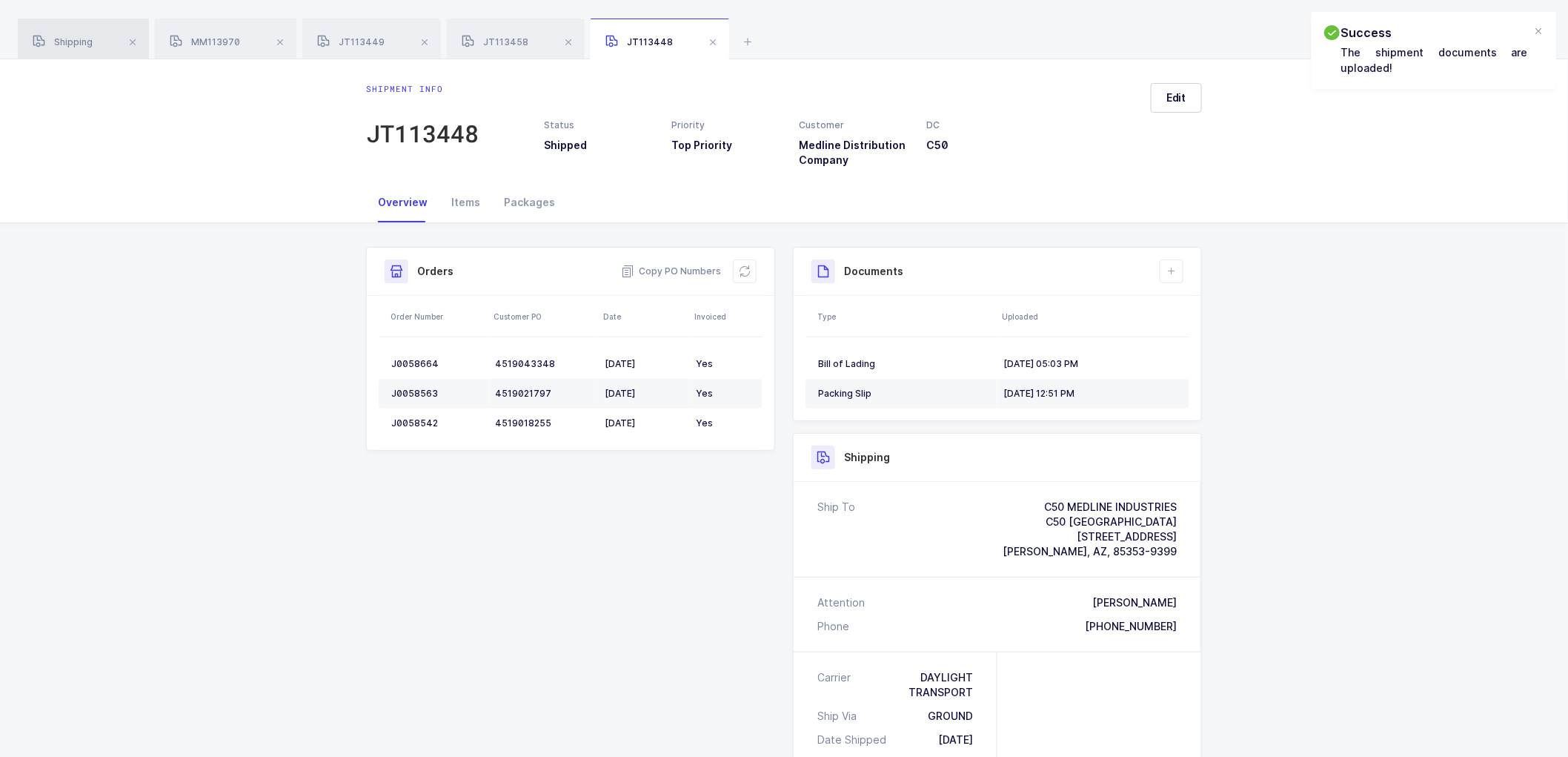
click at [69, 32] on div "Shipping" at bounding box center [84, 39] width 131 height 41
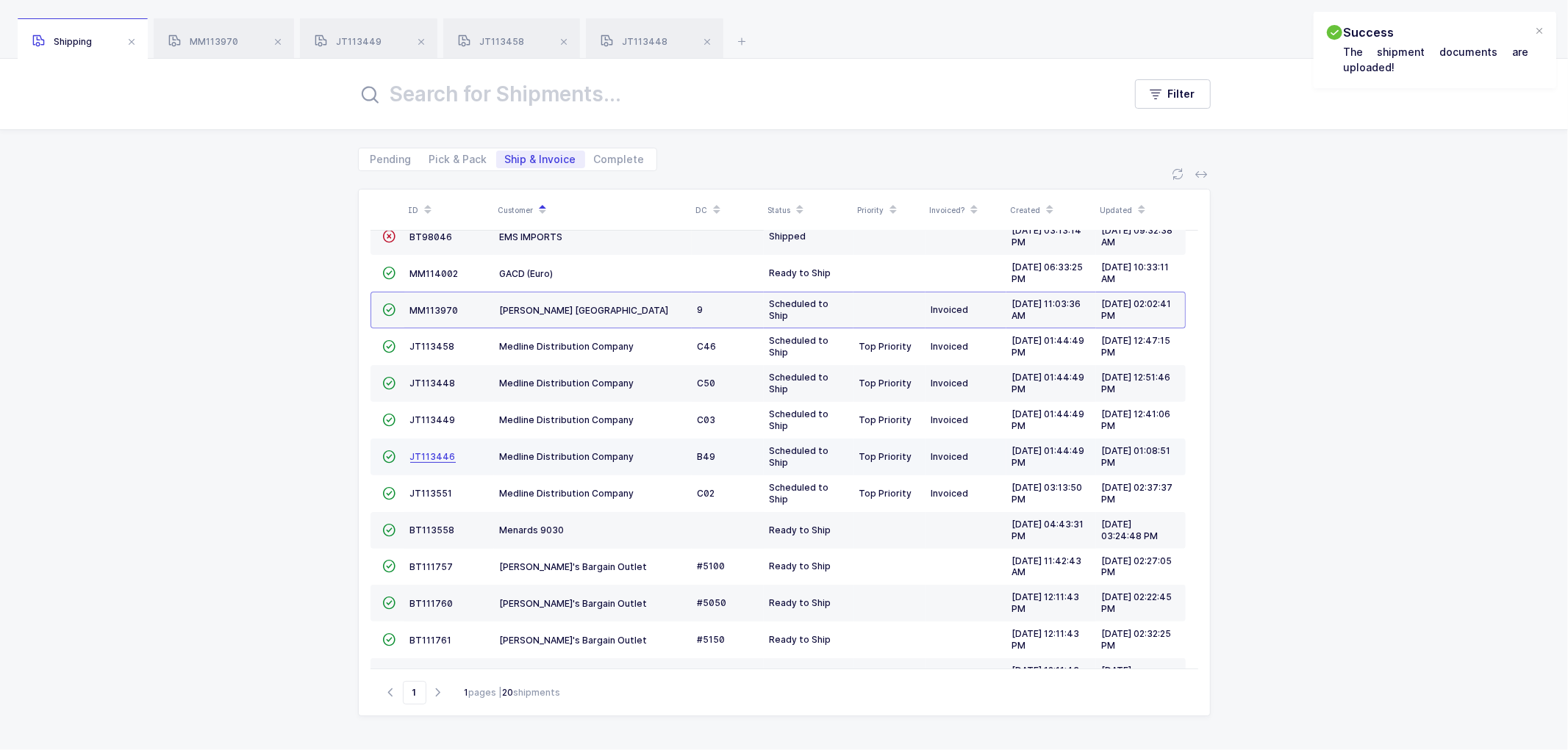
click at [434, 457] on span "JT113446" at bounding box center [433, 457] width 46 height 11
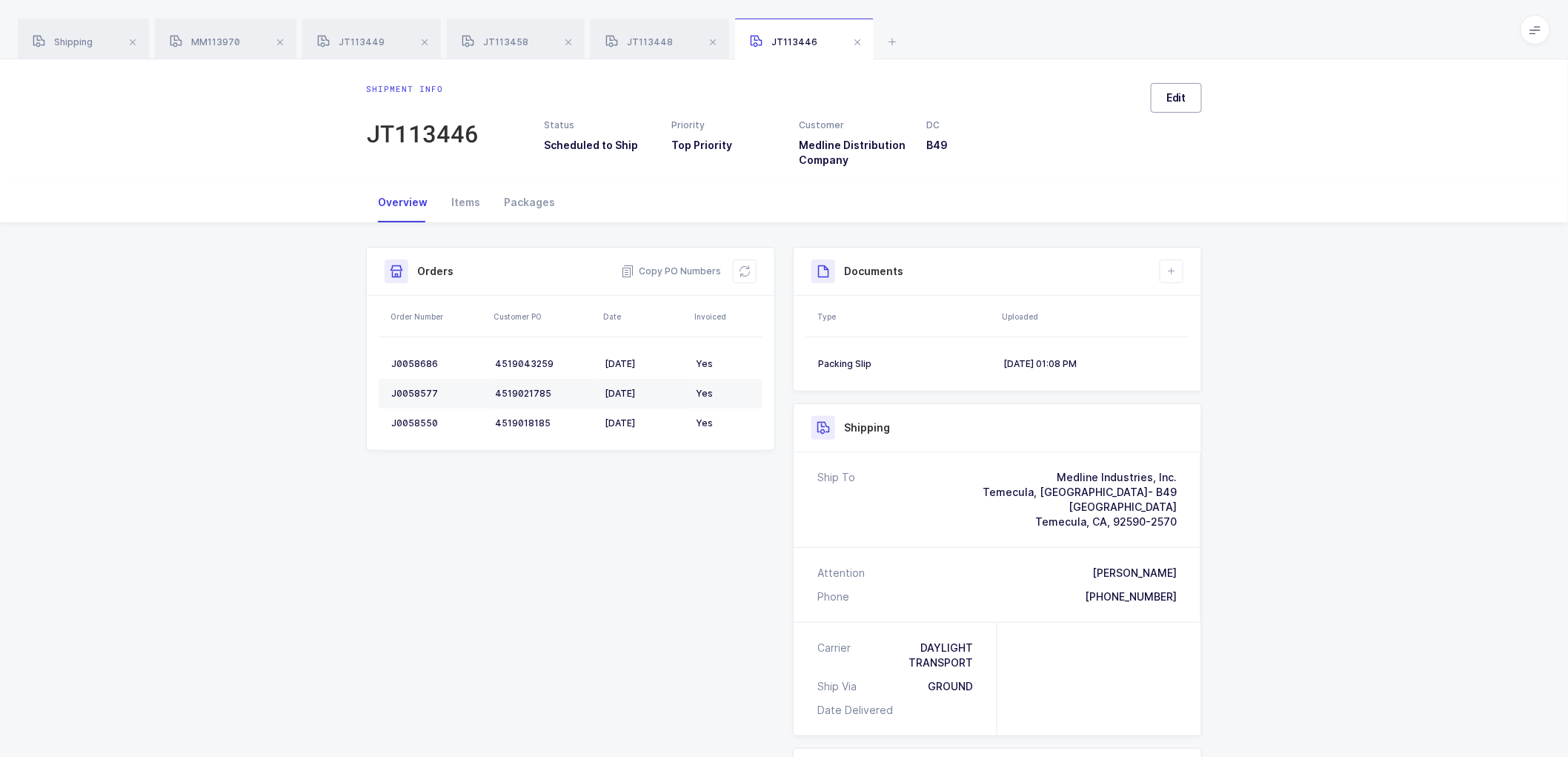
drag, startPoint x: 1173, startPoint y: 95, endPoint x: 1193, endPoint y: 97, distance: 20.1
click at [1171, 97] on span "Edit" at bounding box center [1176, 98] width 20 height 15
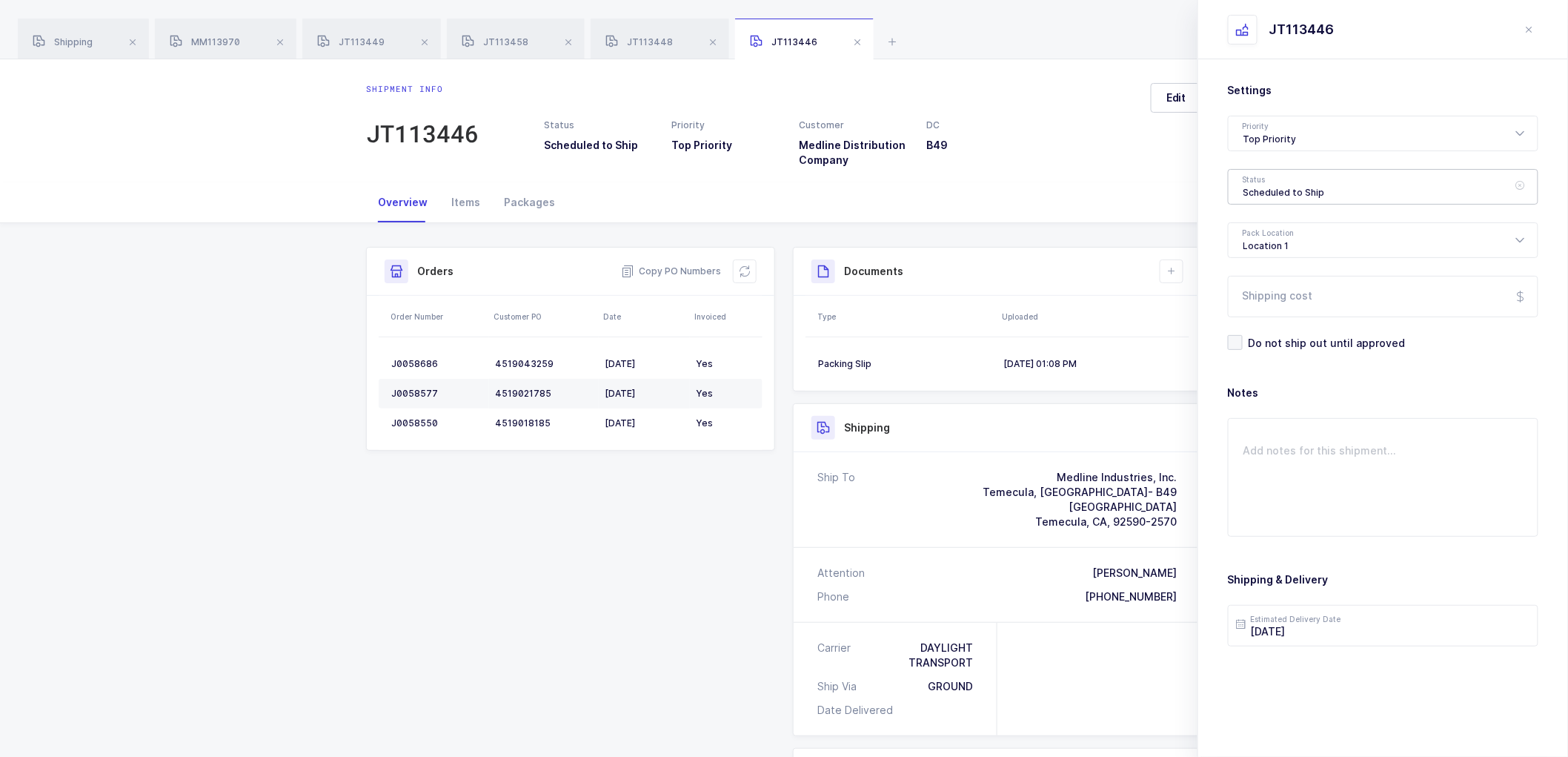
click at [1288, 186] on div "Scheduled to Ship" at bounding box center [1383, 187] width 311 height 36
click at [1271, 299] on span "Shipped" at bounding box center [1265, 300] width 42 height 12
type input "Shipped"
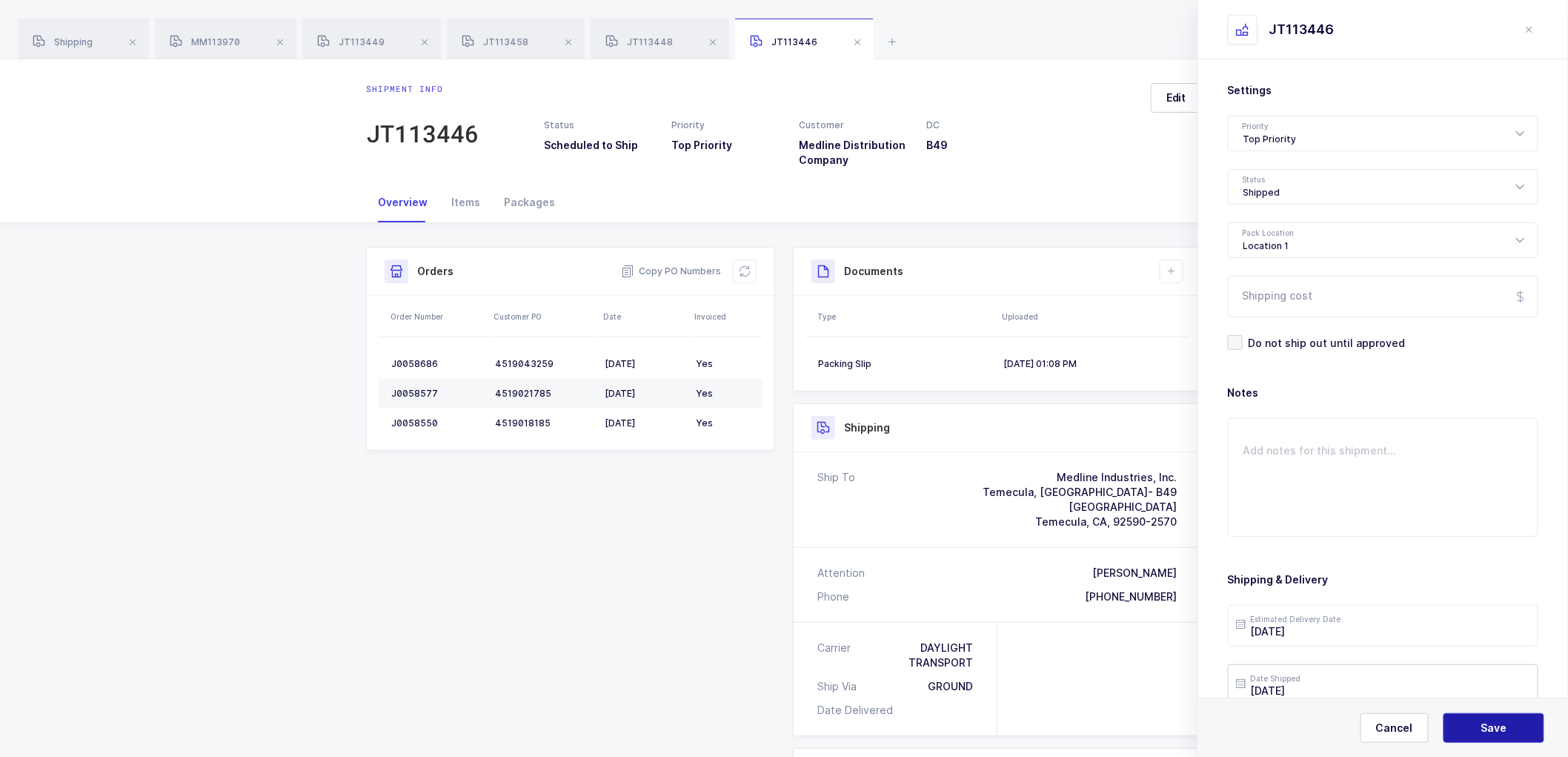
drag, startPoint x: 1491, startPoint y: 728, endPoint x: 1454, endPoint y: 664, distance: 73.9
click at [1491, 727] on span "Save" at bounding box center [1495, 728] width 26 height 15
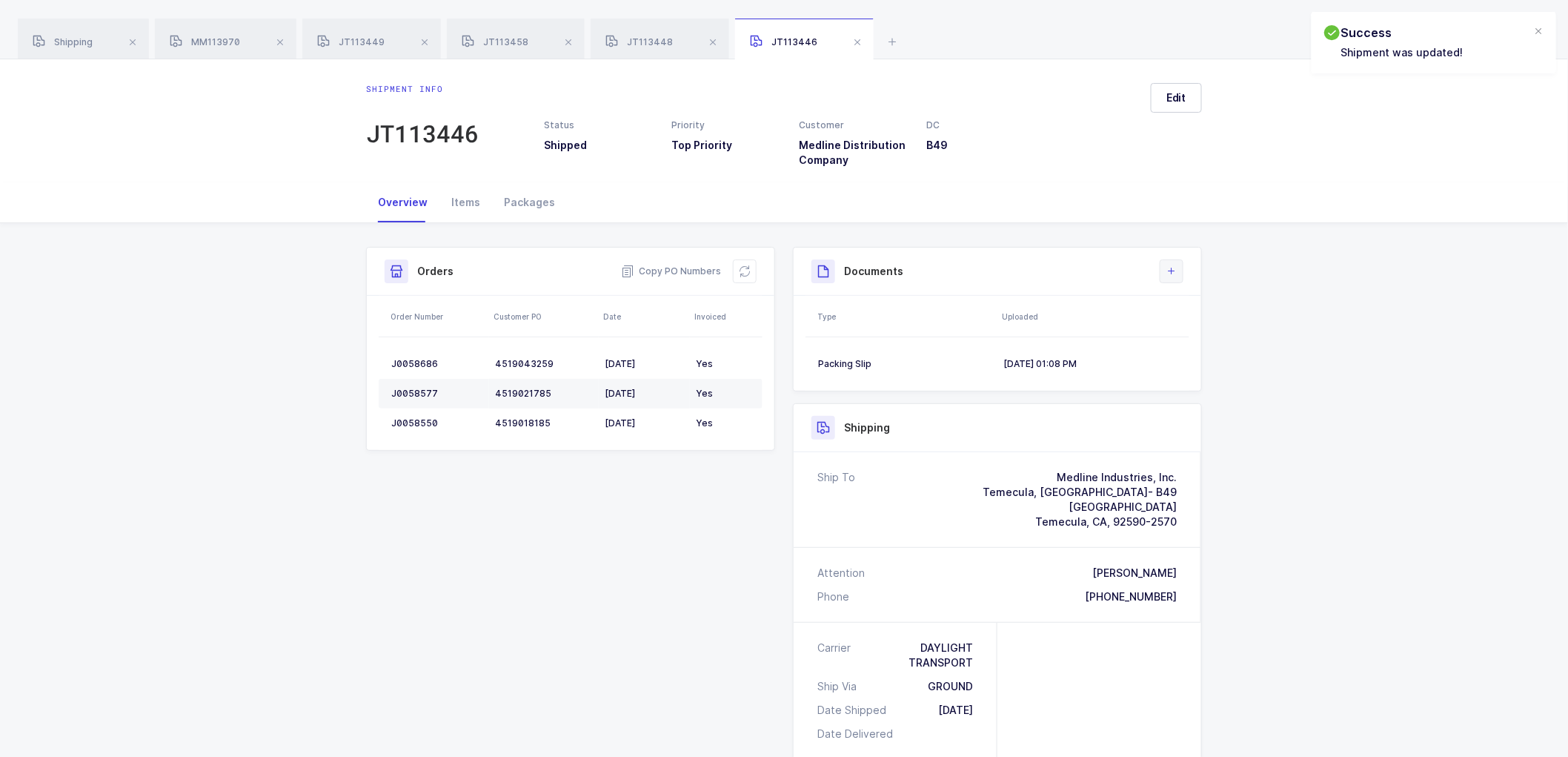
click at [1173, 267] on icon at bounding box center [1172, 271] width 12 height 12
drag, startPoint x: 1210, startPoint y: 336, endPoint x: 1236, endPoint y: 260, distance: 80.3
click at [1210, 335] on li "Upload Document" at bounding box center [1222, 337] width 111 height 23
click at [1250, 193] on div at bounding box center [1383, 200] width 311 height 36
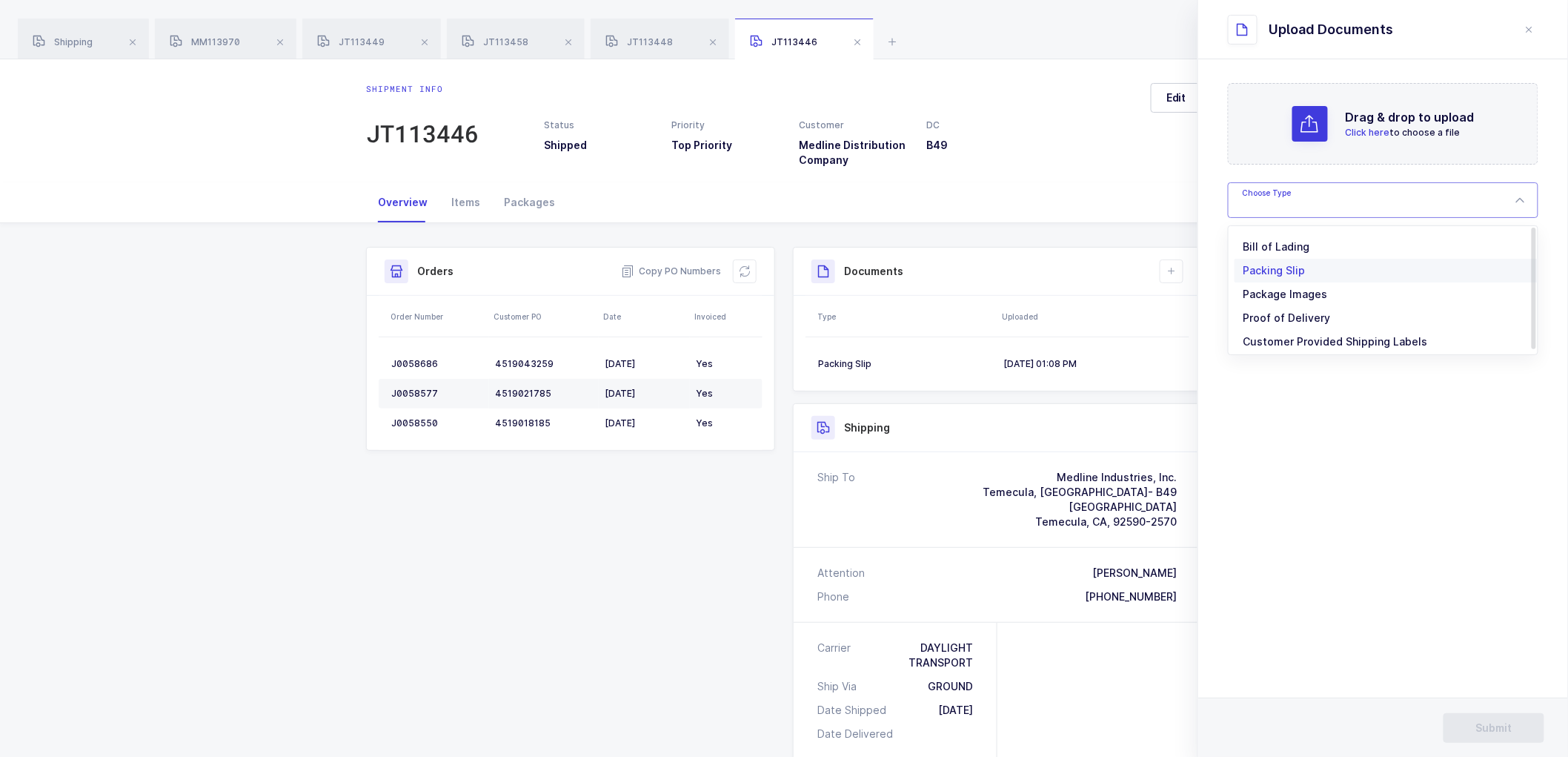
click at [1269, 240] on span "Bill of Lading" at bounding box center [1277, 246] width 67 height 12
type input "Bill of Lading"
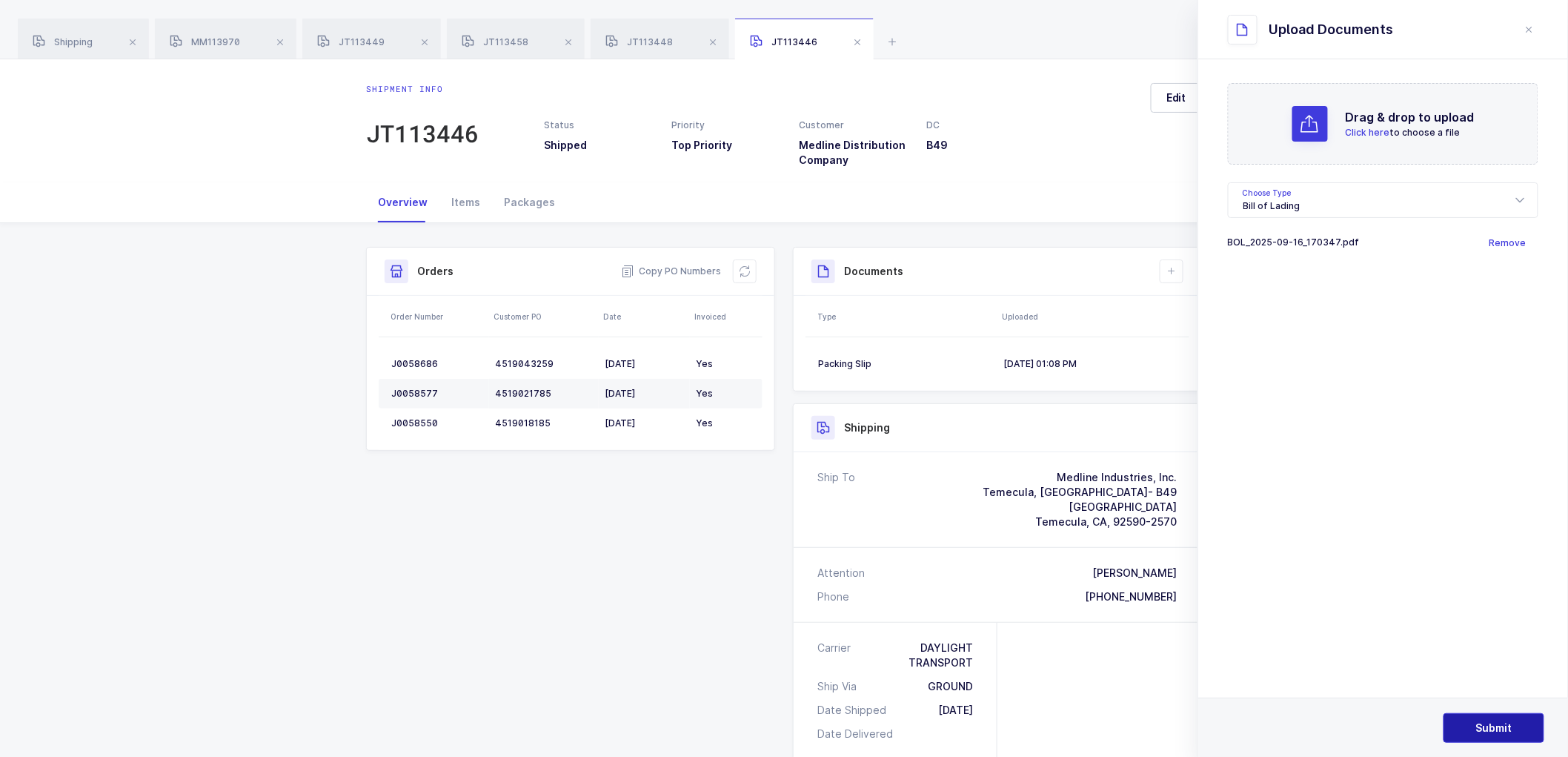
click at [1469, 724] on button "Submit" at bounding box center [1494, 728] width 100 height 30
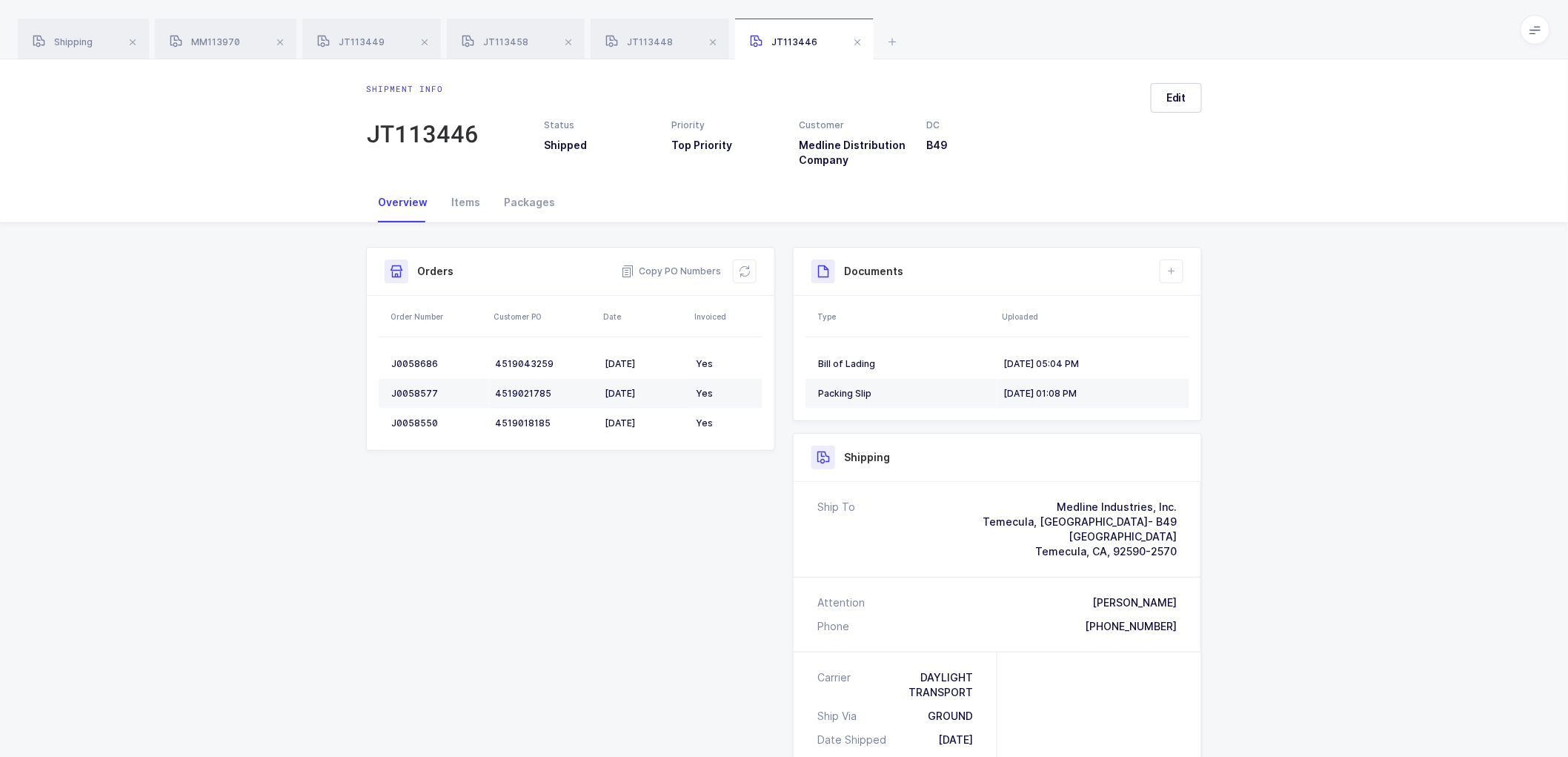
drag, startPoint x: 1368, startPoint y: 463, endPoint x: 1269, endPoint y: 389, distance: 123.6
click at [1368, 463] on div "Shipment Info Shipment Number JT113446 Status Shipped Priority Top Priority Cus…" at bounding box center [784, 638] width 1568 height 829
click at [83, 33] on div "Shipping" at bounding box center [84, 39] width 131 height 41
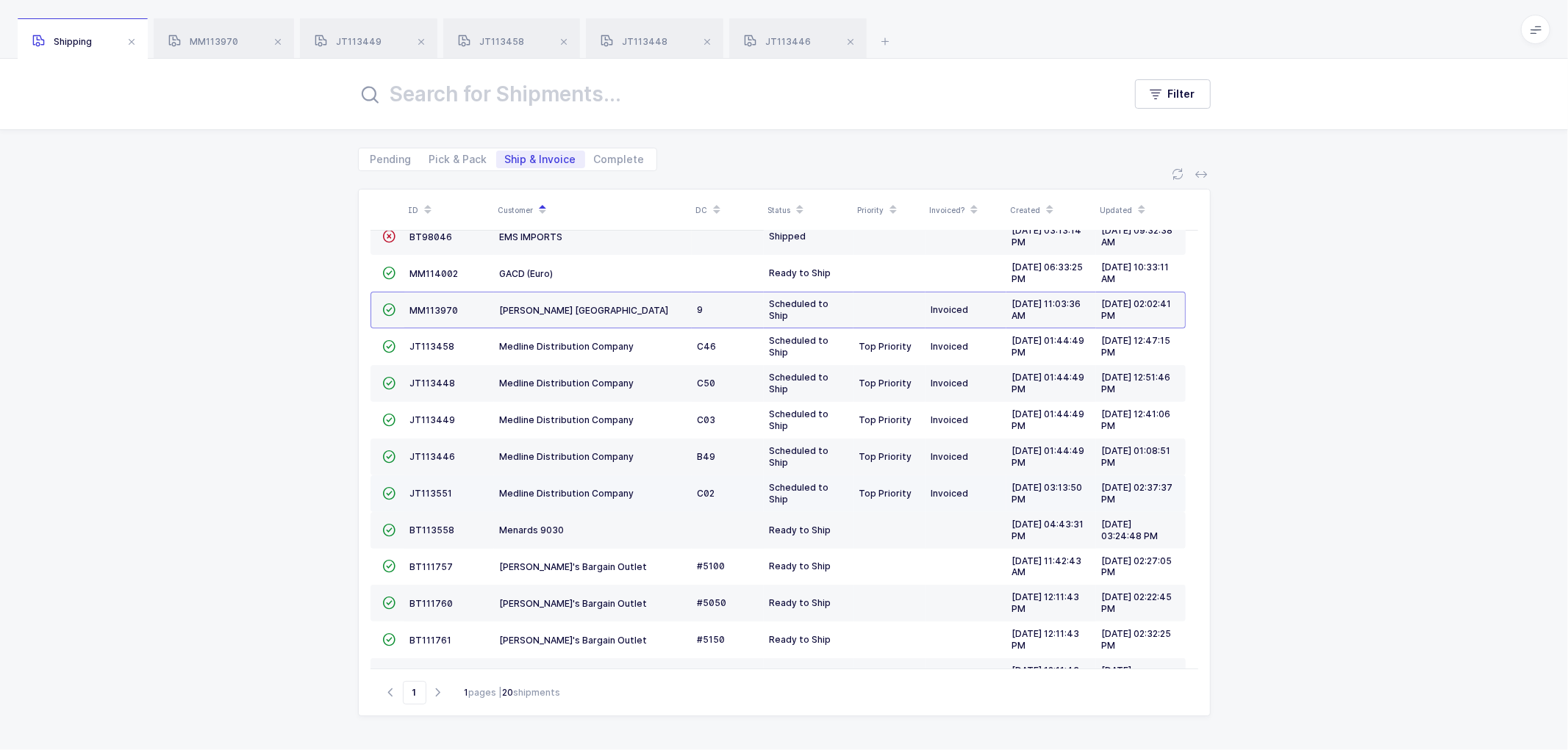
click at [431, 487] on td "JT113551" at bounding box center [449, 493] width 89 height 36
click at [431, 492] on span "JT113551" at bounding box center [432, 493] width 43 height 11
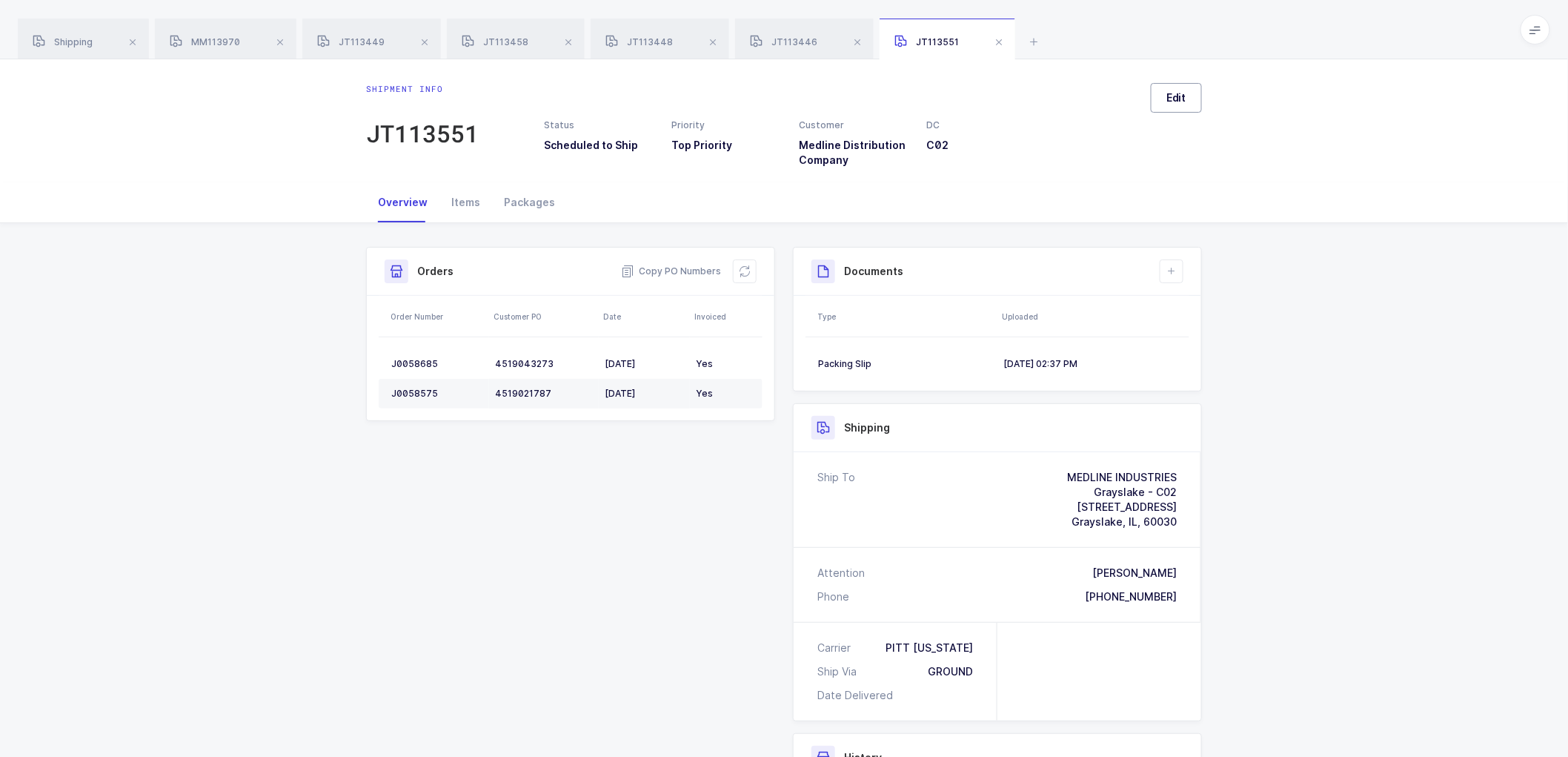
click at [1173, 100] on span "Edit" at bounding box center [1176, 98] width 20 height 15
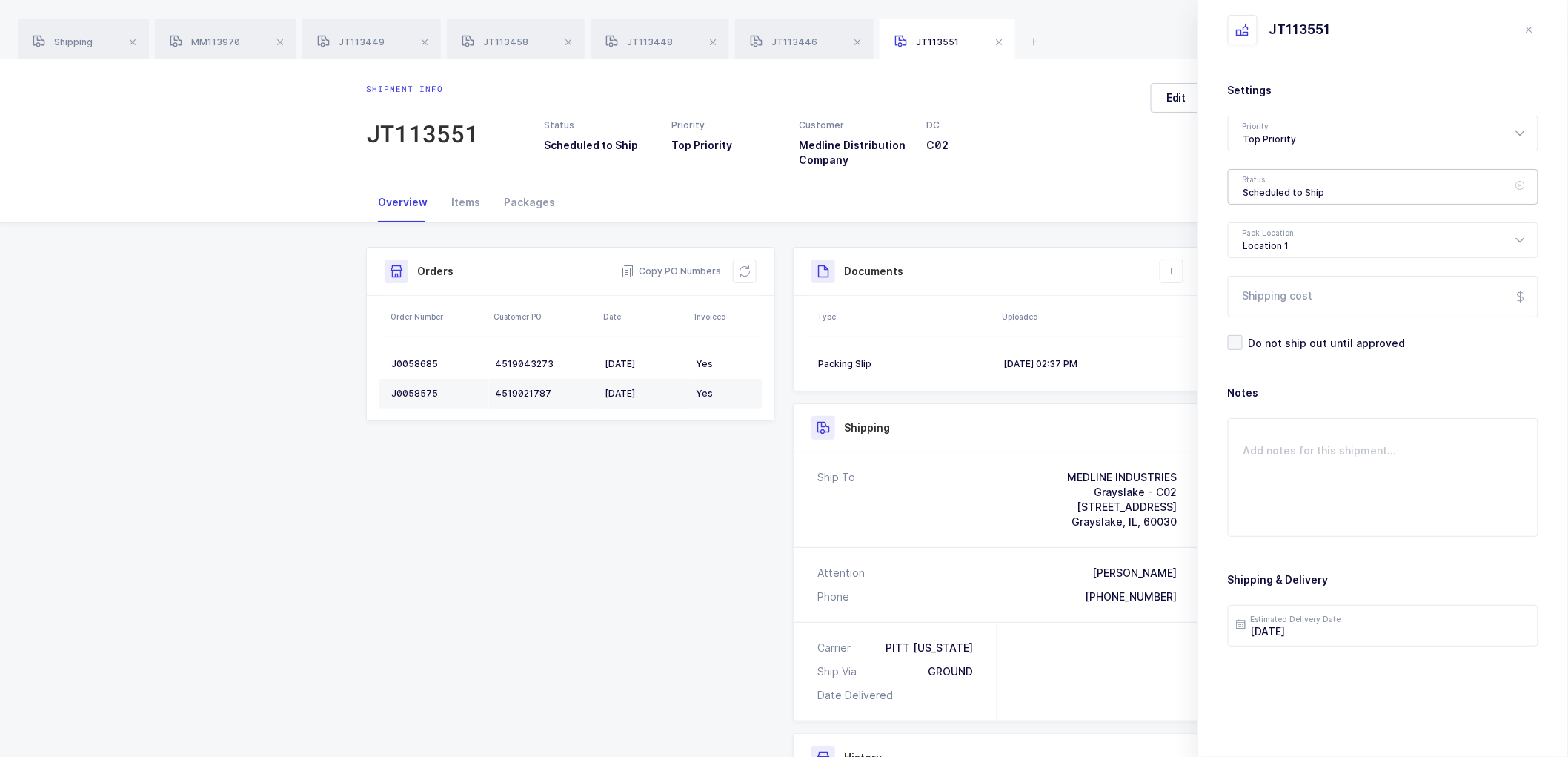
click at [1269, 178] on div "Scheduled to Ship" at bounding box center [1383, 187] width 311 height 36
click at [1272, 302] on span "Shipped" at bounding box center [1265, 300] width 42 height 12
type input "Shipped"
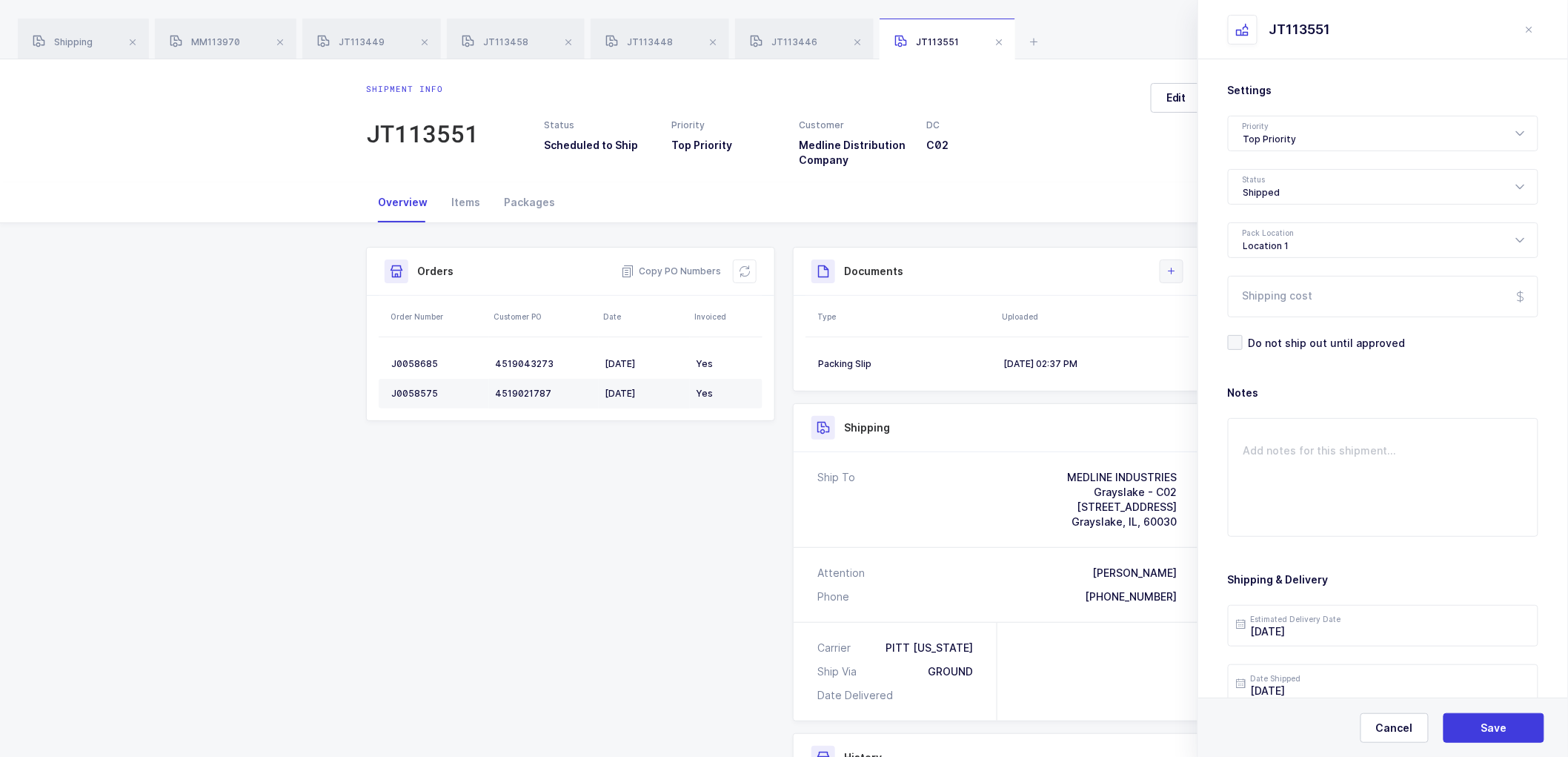
click at [1166, 270] on icon at bounding box center [1172, 271] width 12 height 12
drag, startPoint x: 1473, startPoint y: 720, endPoint x: 1314, endPoint y: 569, distance: 219.3
click at [1472, 718] on button "Save" at bounding box center [1494, 728] width 100 height 30
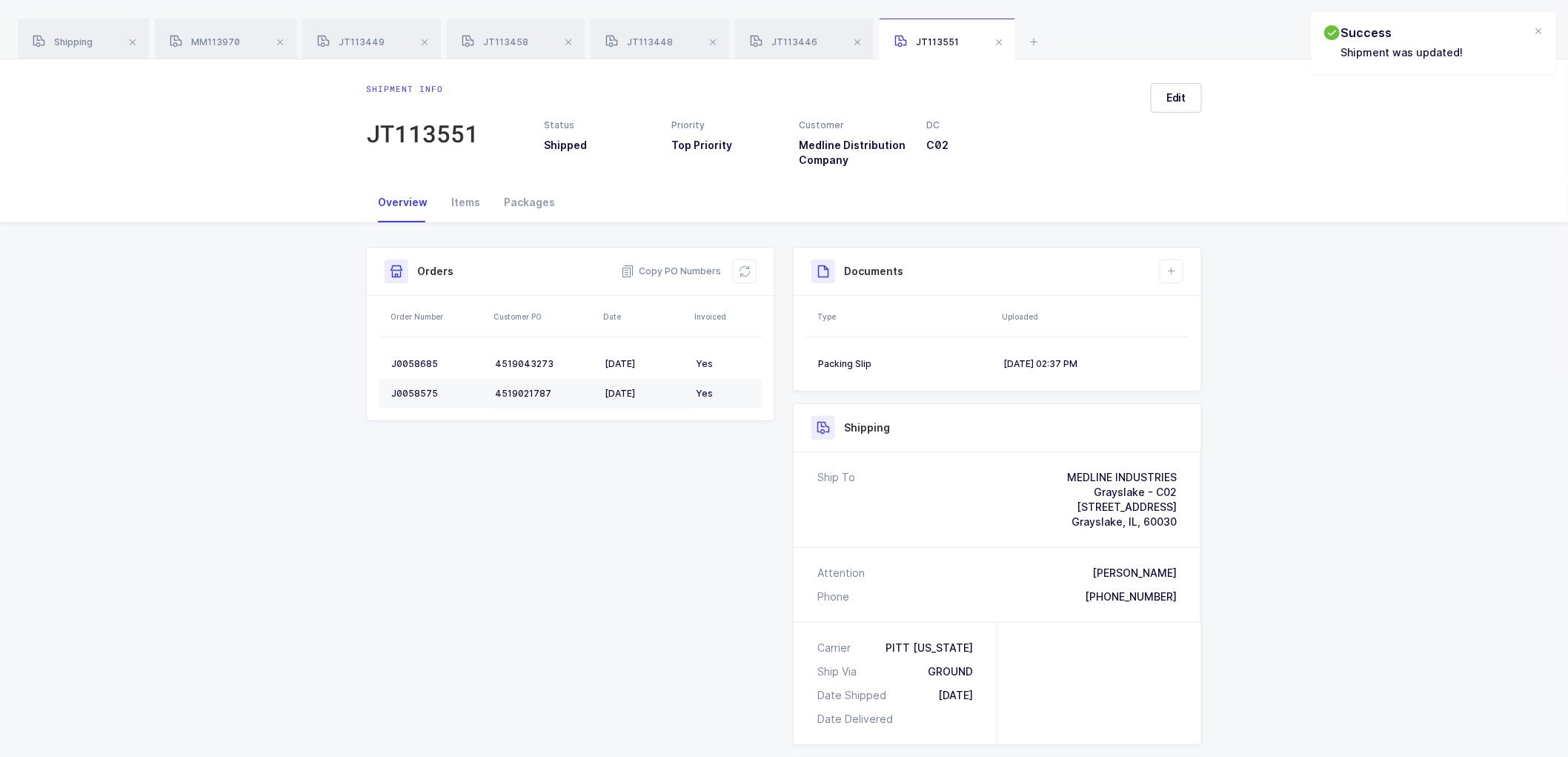
drag, startPoint x: 1176, startPoint y: 270, endPoint x: 1168, endPoint y: 286, distance: 17.9
click at [1174, 273] on icon at bounding box center [1172, 271] width 12 height 12
click at [1193, 340] on li "Upload Document" at bounding box center [1222, 337] width 111 height 23
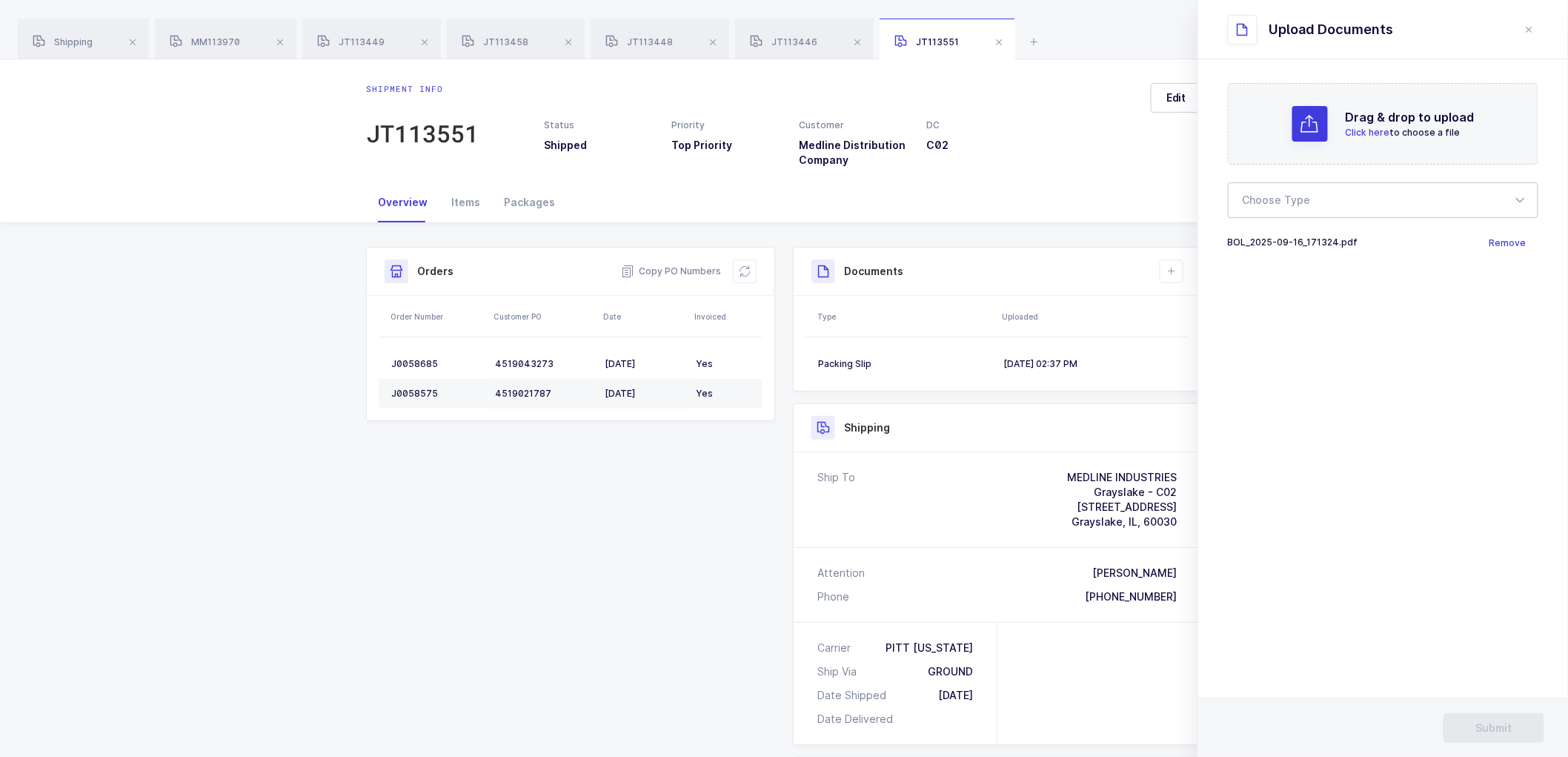
click at [1300, 202] on div at bounding box center [1383, 200] width 311 height 36
click at [1279, 240] on span "Bill of Lading" at bounding box center [1277, 246] width 67 height 12
type input "Bill of Lading"
click at [1483, 722] on span "Submit" at bounding box center [1495, 728] width 37 height 15
